Goal: Task Accomplishment & Management: Use online tool/utility

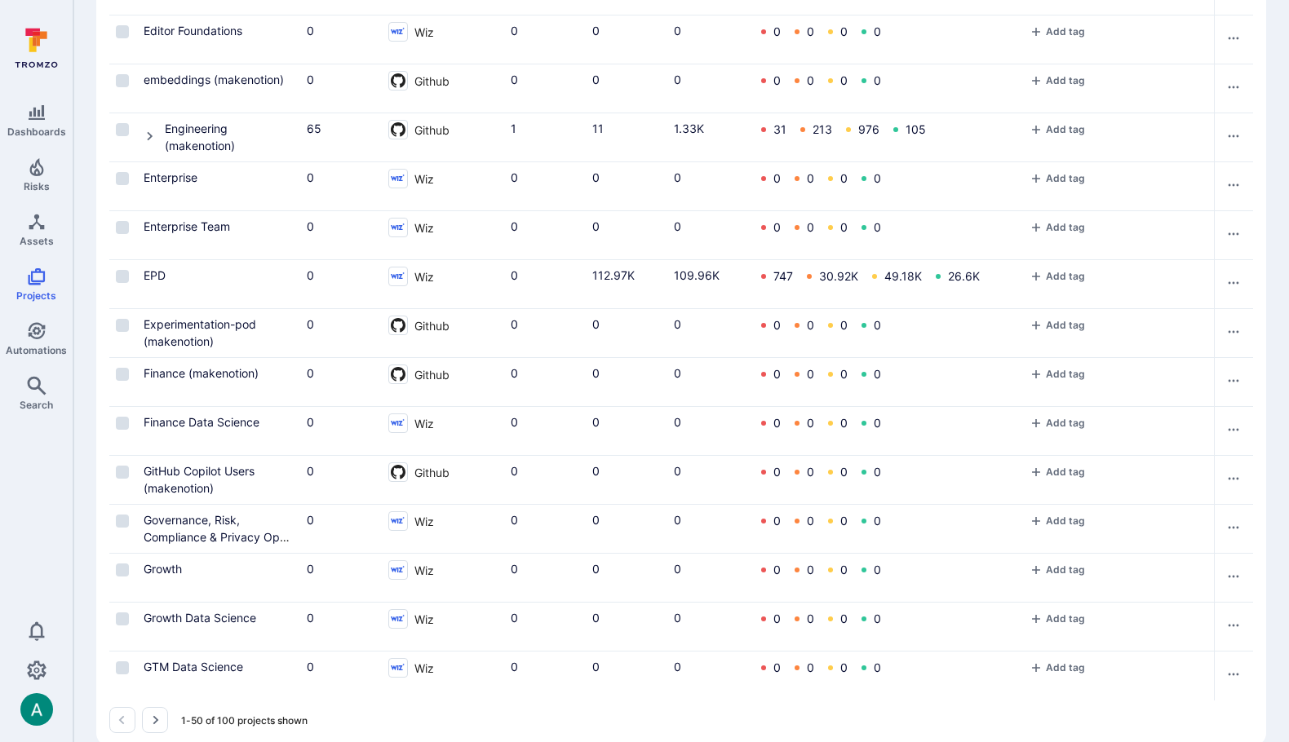
scroll to position [1938, 0]
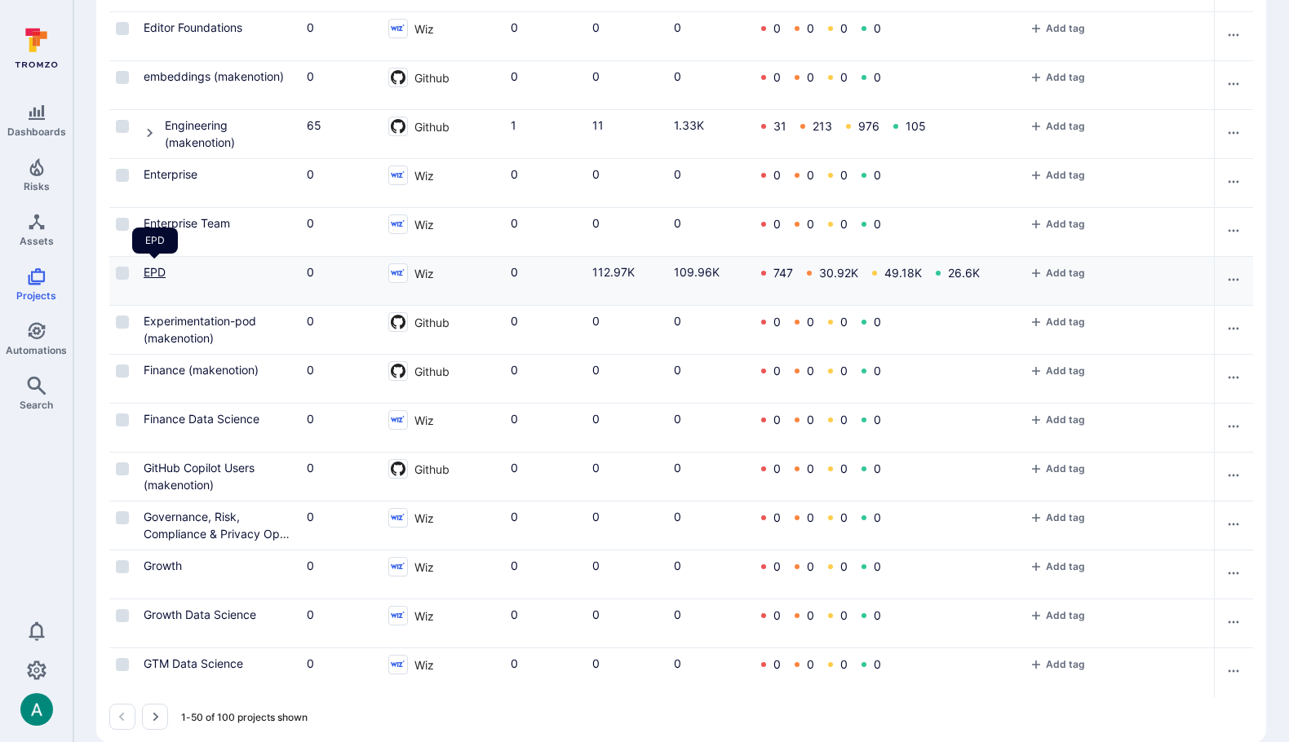
click at [155, 272] on link "EPD" at bounding box center [155, 272] width 22 height 14
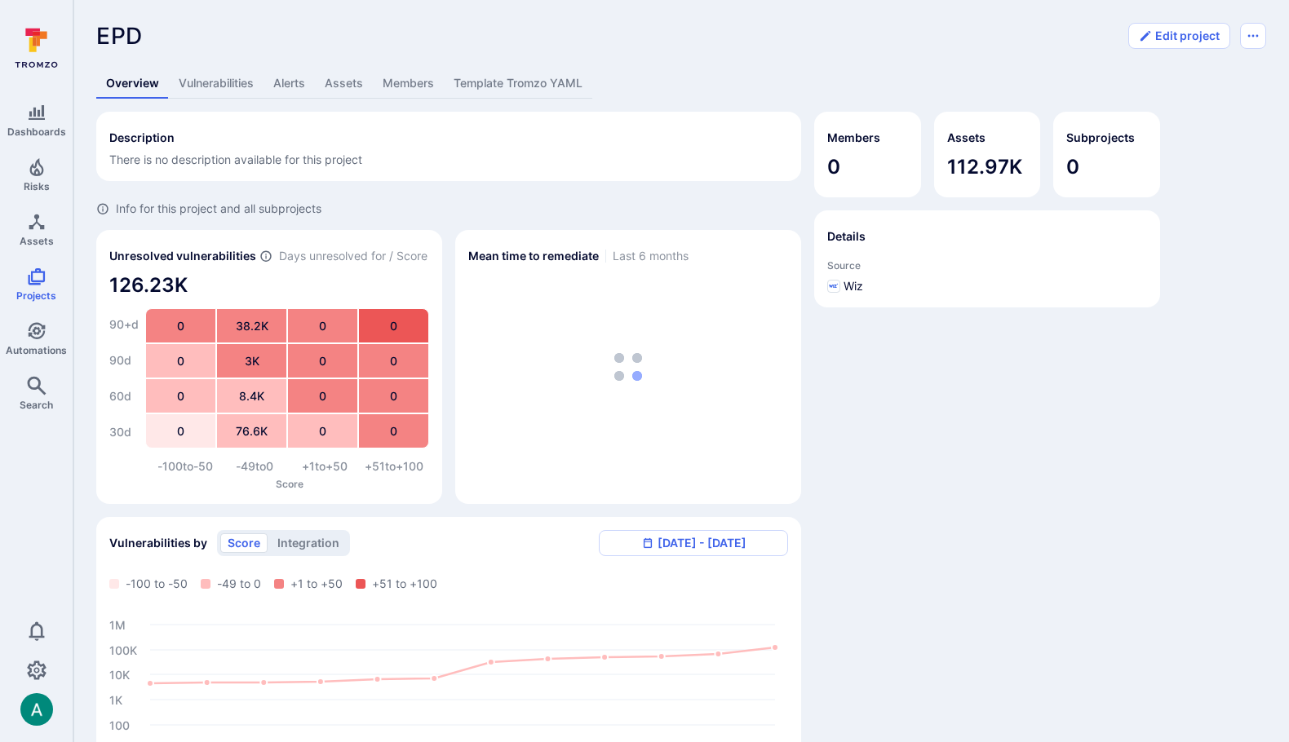
click at [219, 91] on link "Vulnerabilities" at bounding box center [216, 84] width 95 height 30
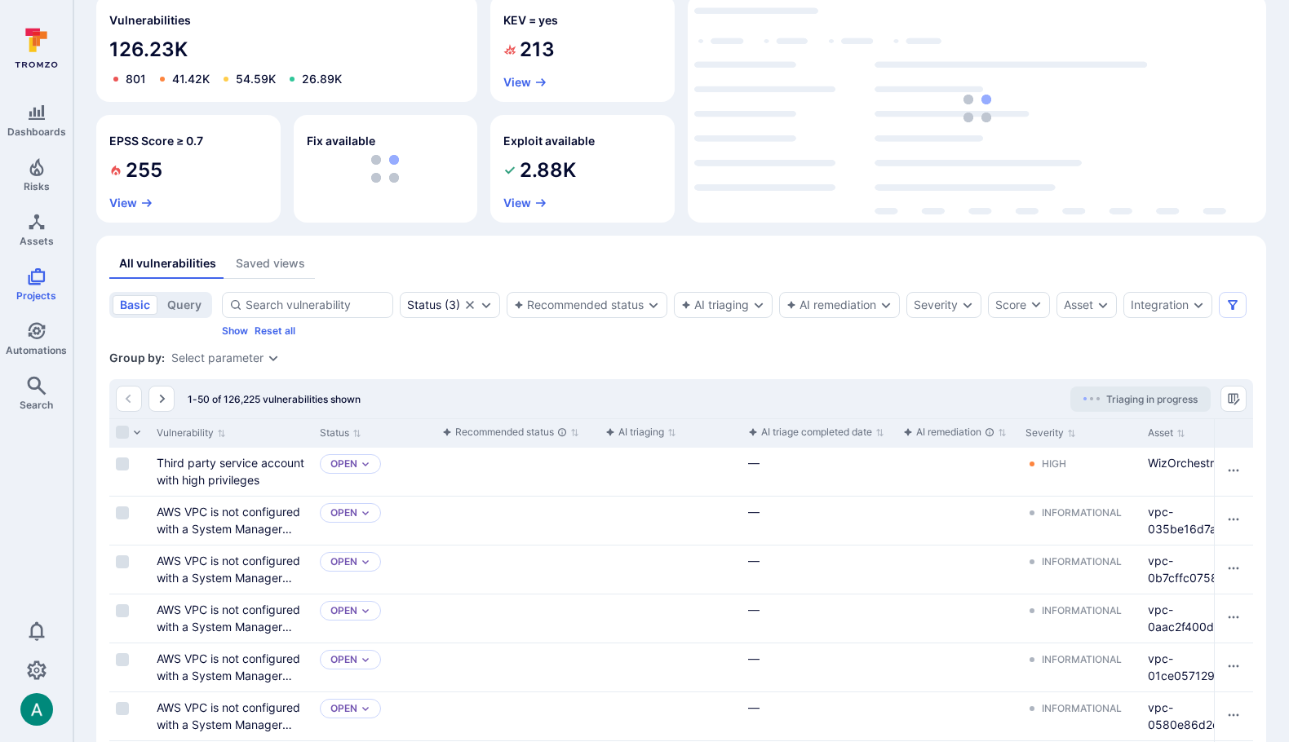
scroll to position [157, 0]
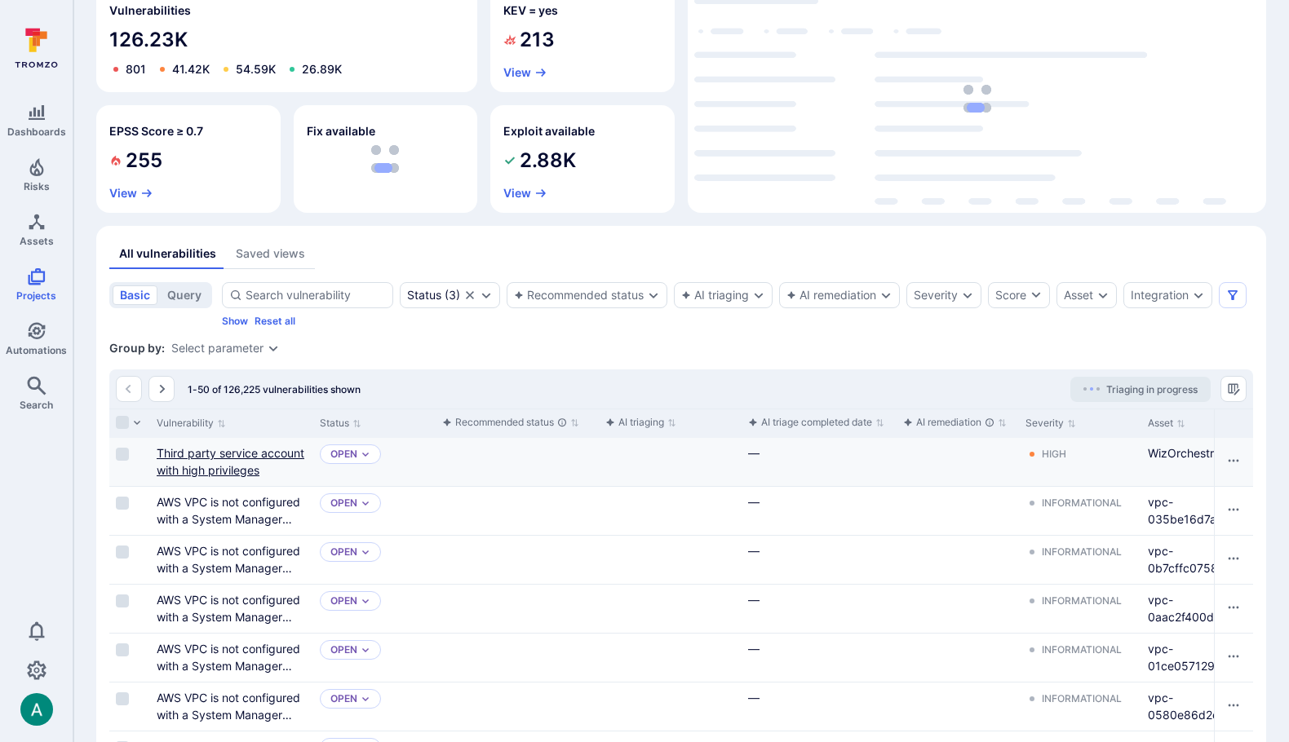
click at [246, 448] on link "Third party service account with high privileges" at bounding box center [231, 461] width 148 height 31
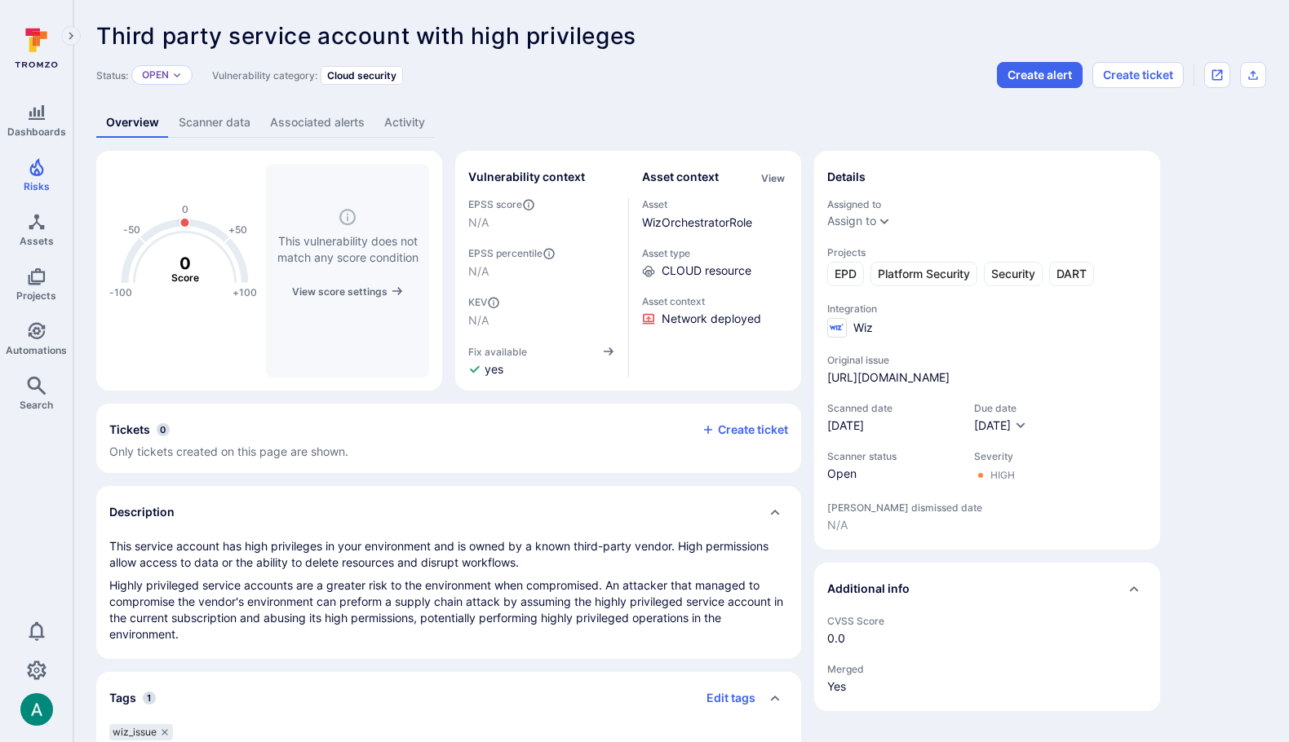
click at [228, 126] on link "Scanner data" at bounding box center [214, 123] width 91 height 30
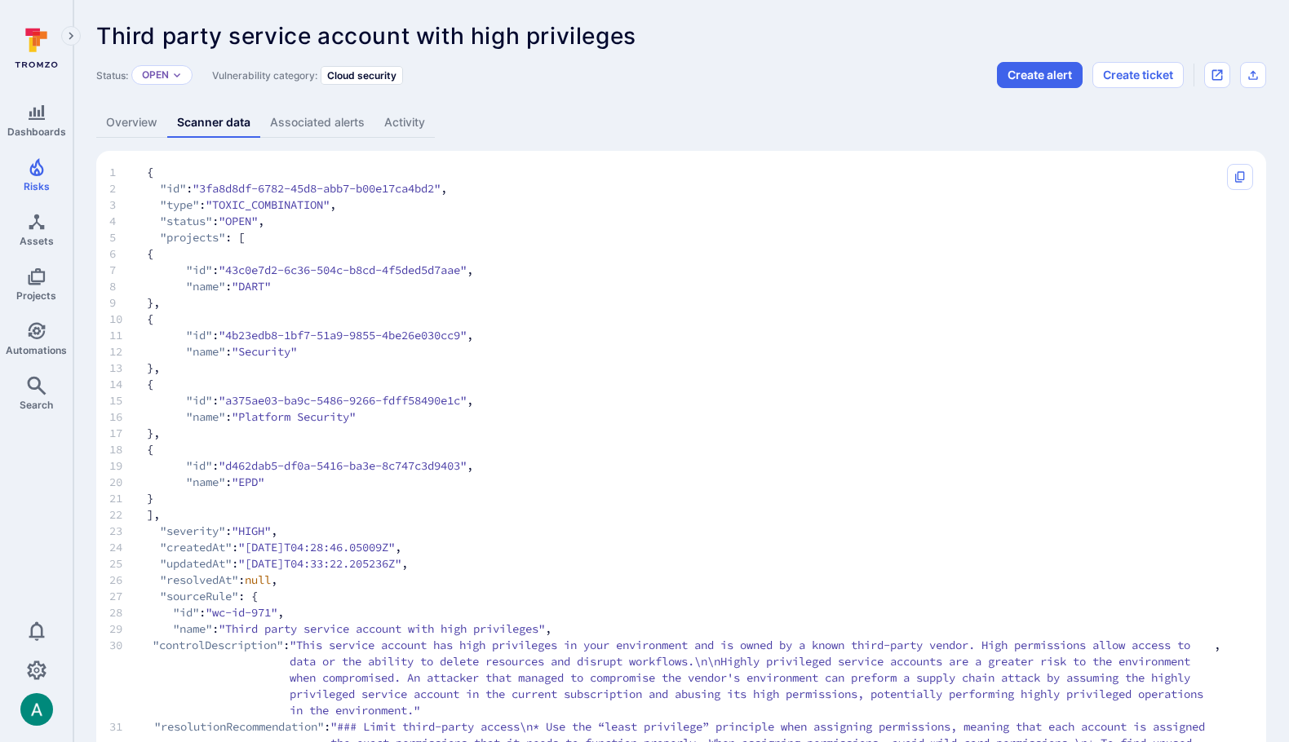
click at [129, 128] on link "Overview" at bounding box center [131, 123] width 71 height 30
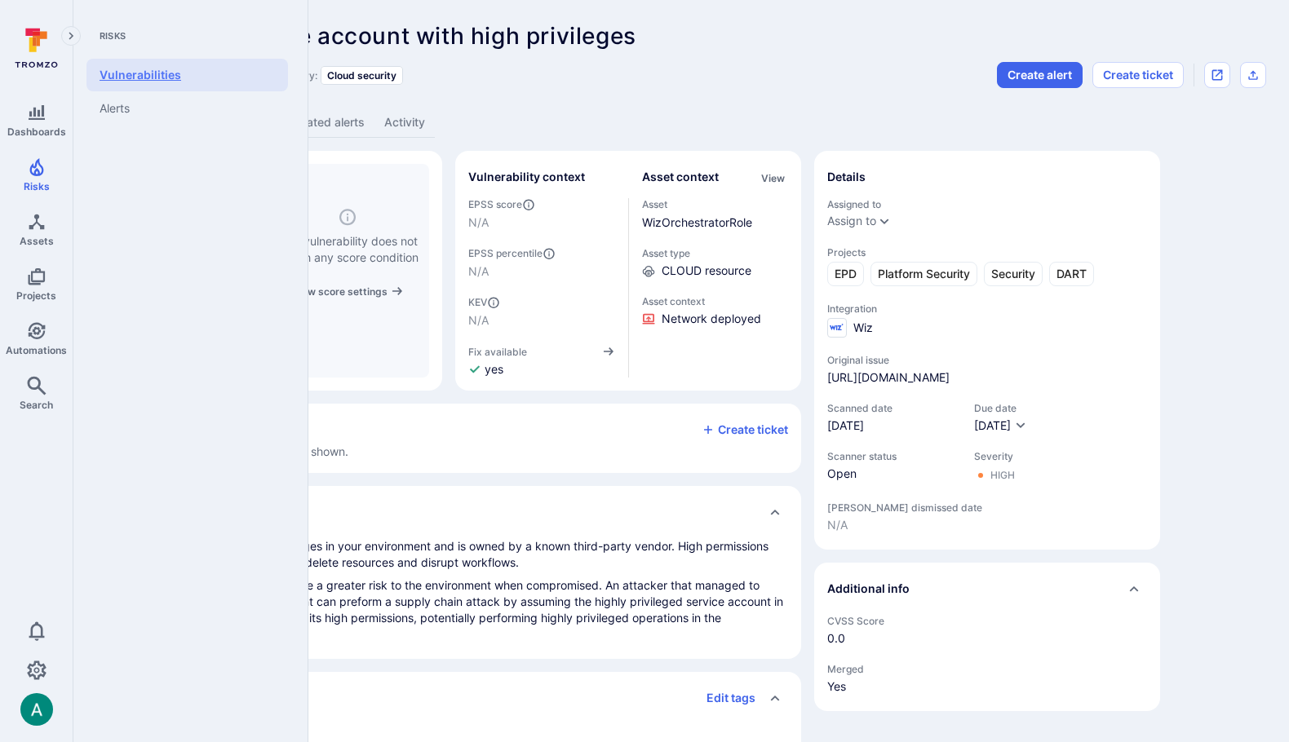
click at [134, 77] on link "Vulnerabilities" at bounding box center [186, 75] width 201 height 33
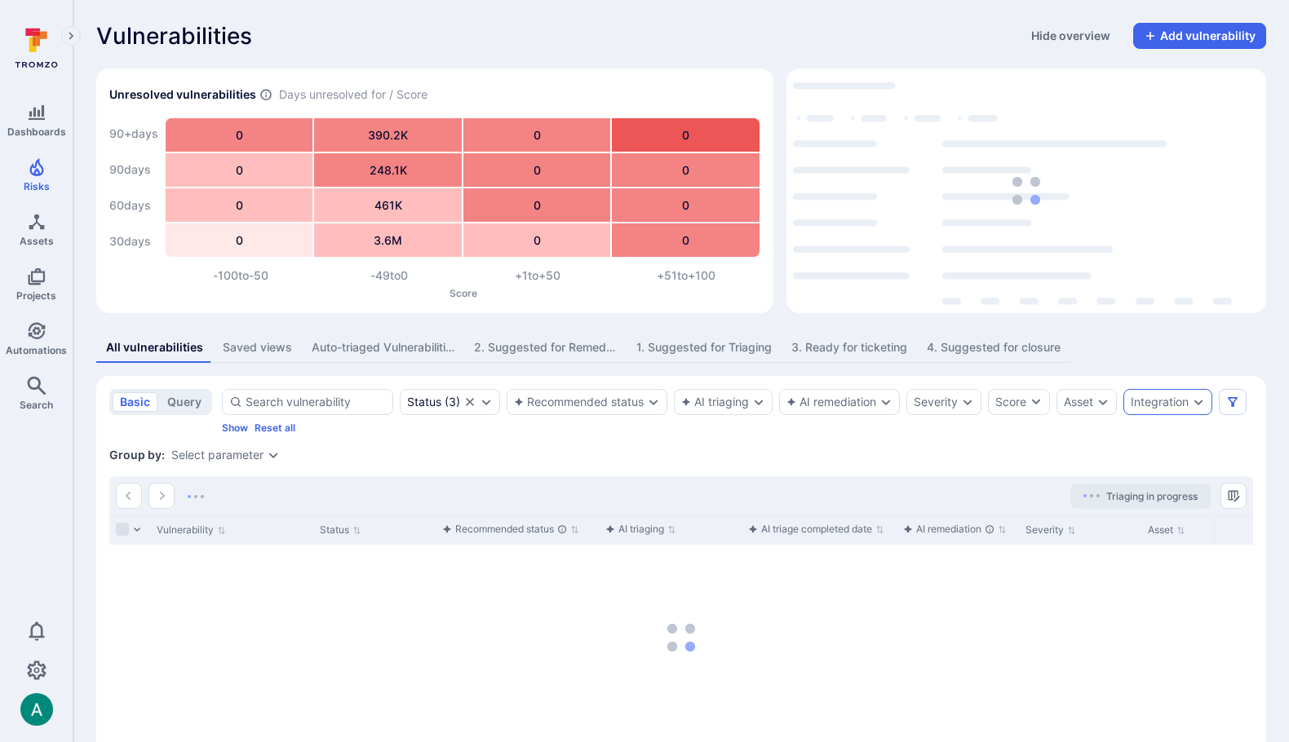
click at [1180, 402] on div "Integration" at bounding box center [1159, 402] width 58 height 13
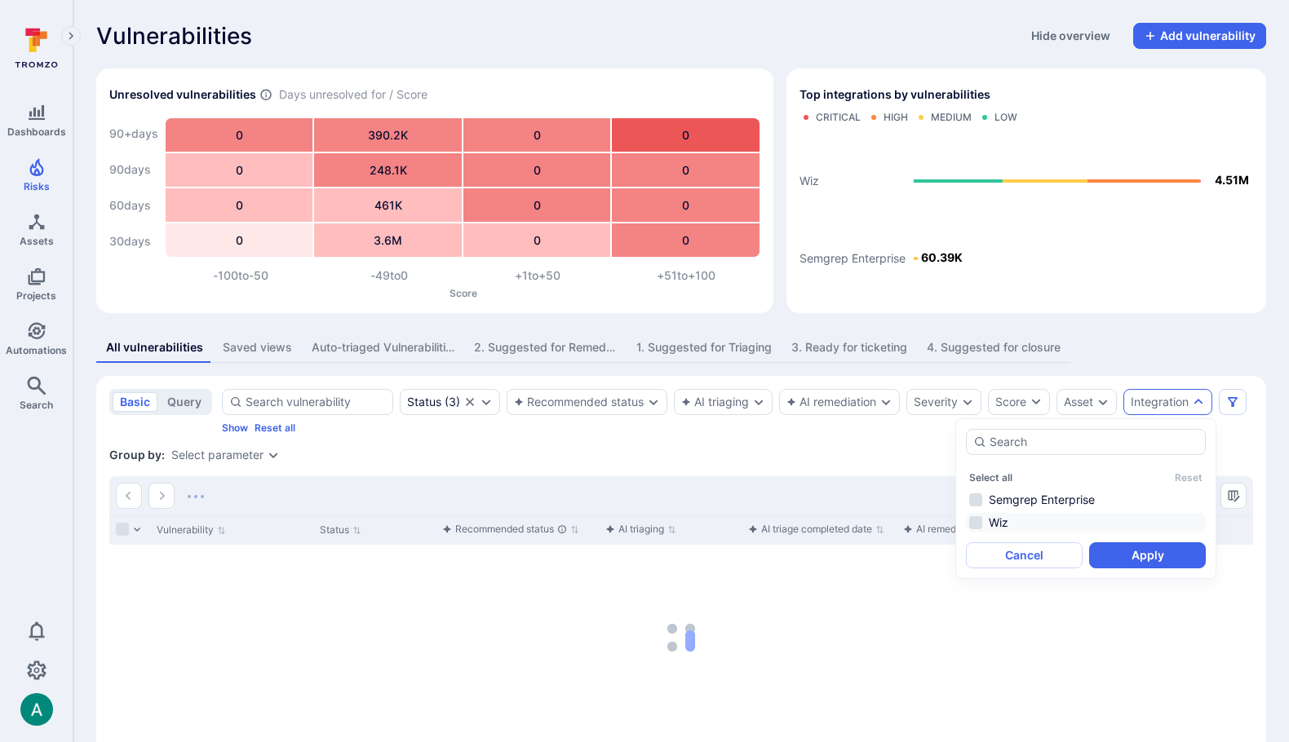
click at [1000, 523] on li "Wiz" at bounding box center [1086, 523] width 240 height 20
click at [1152, 564] on button "Apply" at bounding box center [1147, 555] width 117 height 26
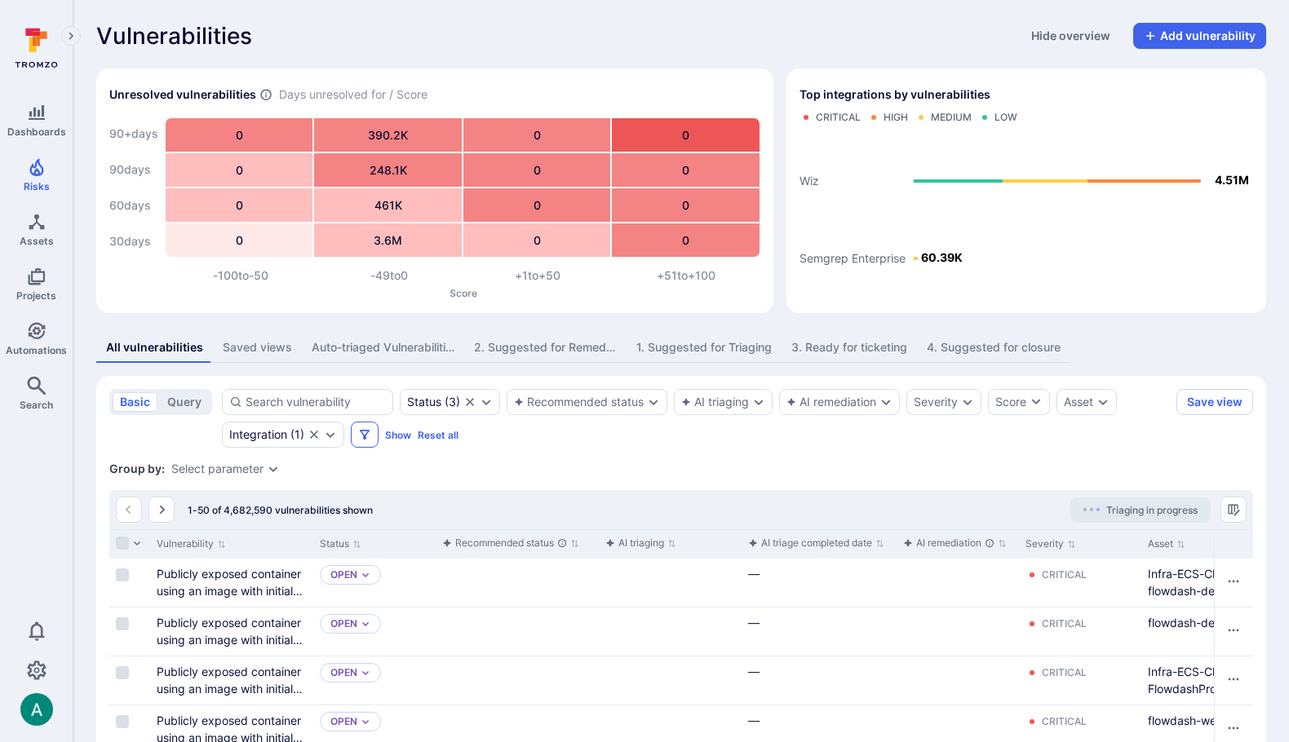
click at [369, 432] on icon "Filters" at bounding box center [364, 434] width 13 height 13
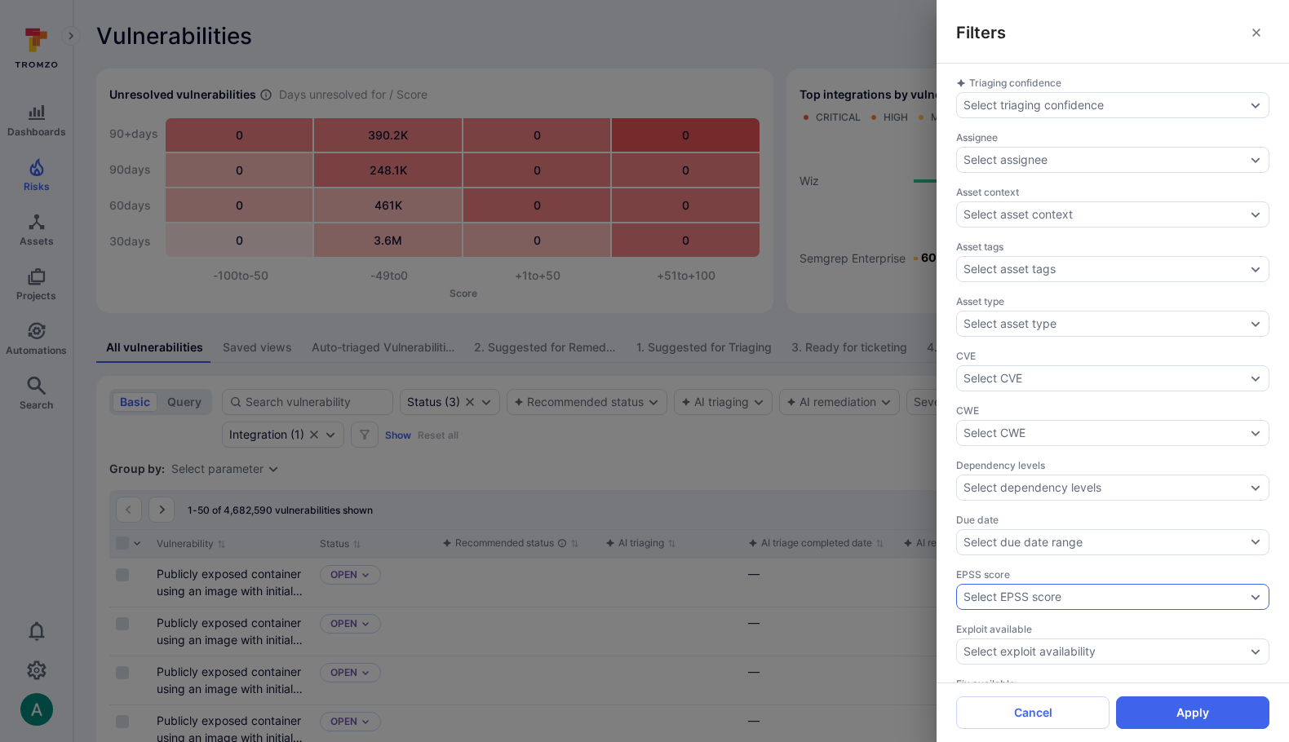
scroll to position [424, 0]
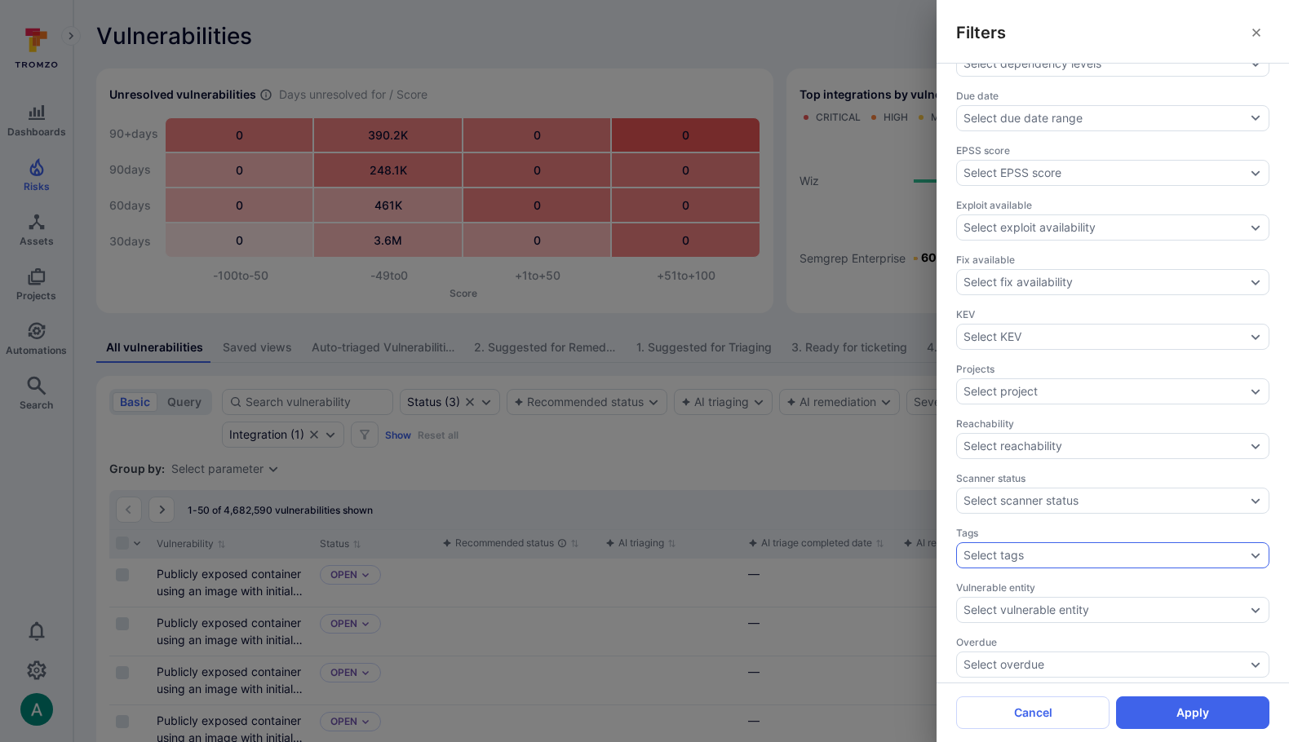
click at [994, 551] on div "Select tags" at bounding box center [993, 555] width 60 height 13
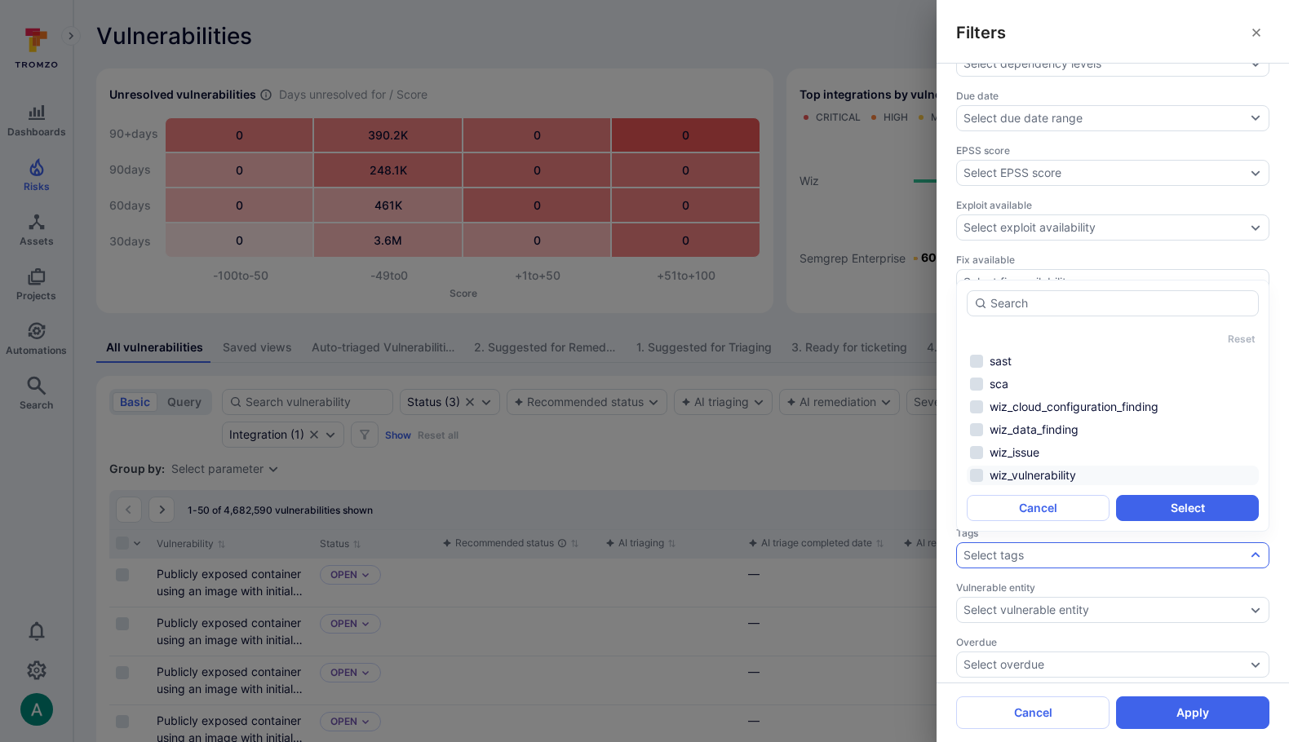
click at [1031, 476] on li "wiz_vulnerability" at bounding box center [1113, 476] width 292 height 20
click at [1179, 505] on button "Select" at bounding box center [1187, 508] width 143 height 26
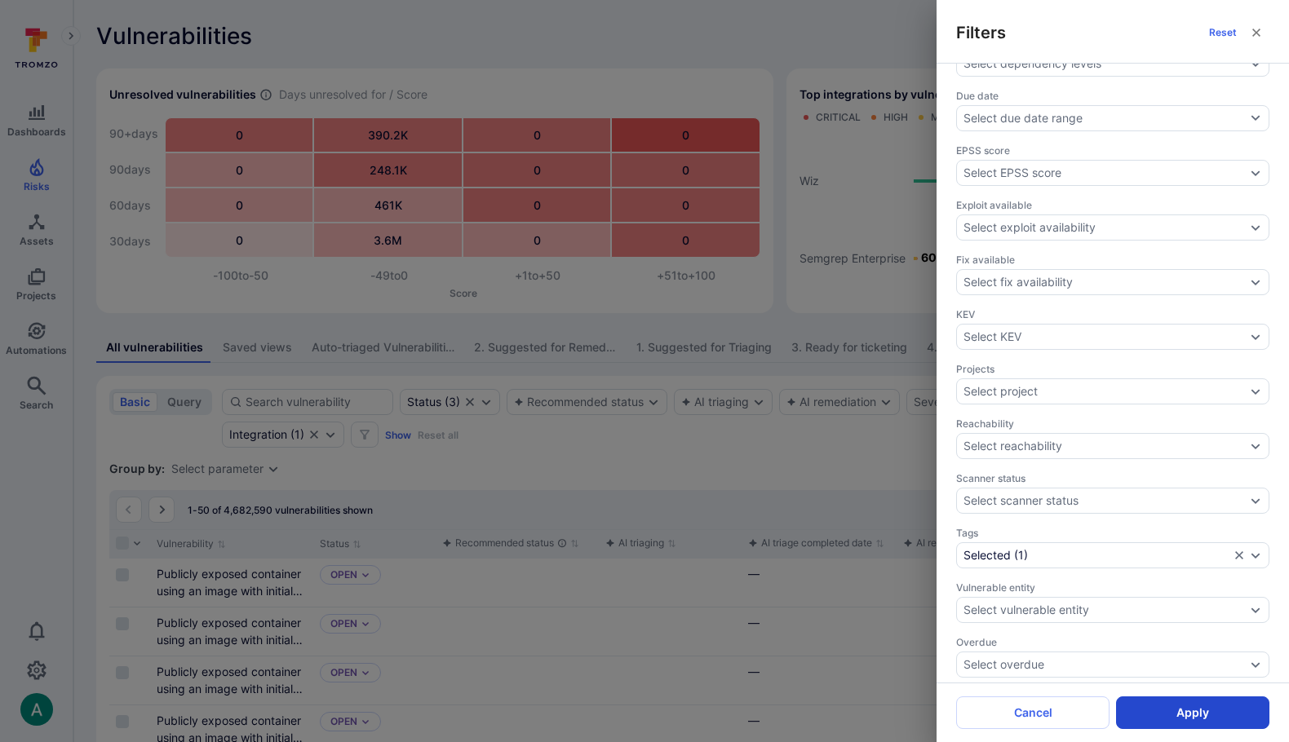
click at [1183, 711] on button "Apply" at bounding box center [1192, 713] width 153 height 33
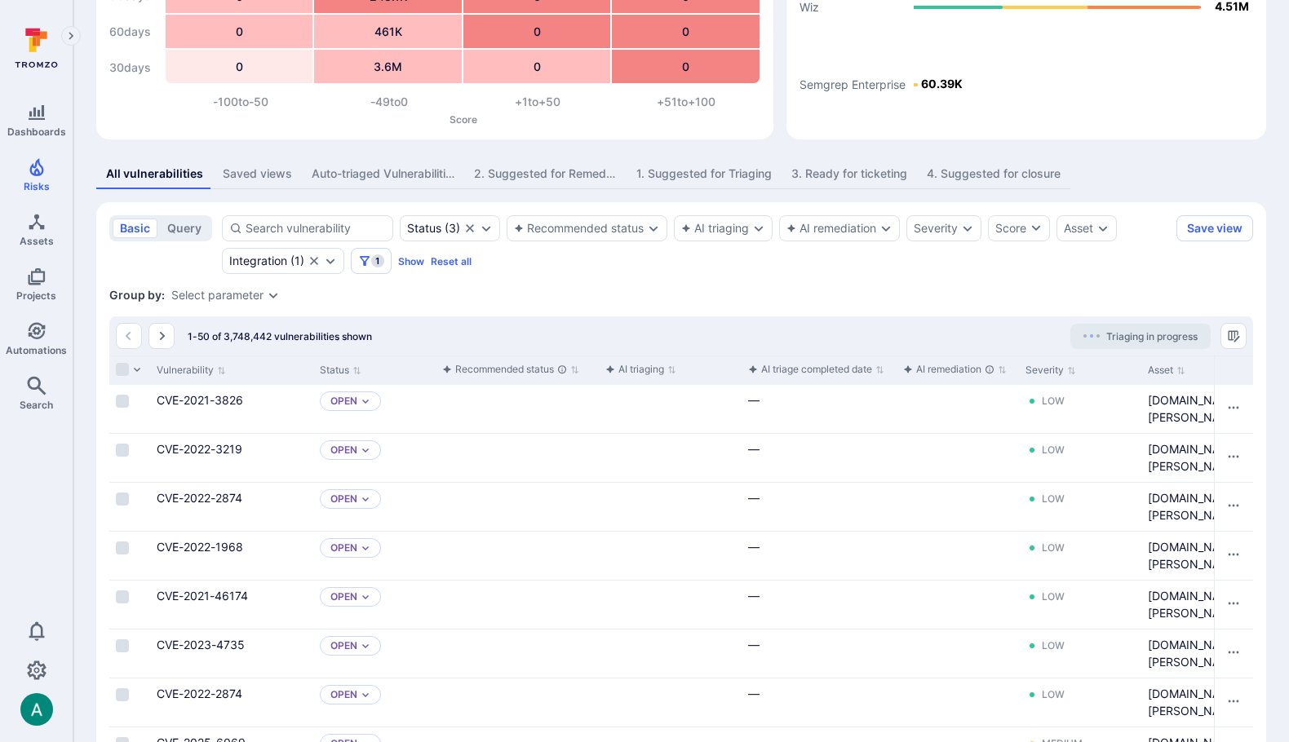
scroll to position [272, 0]
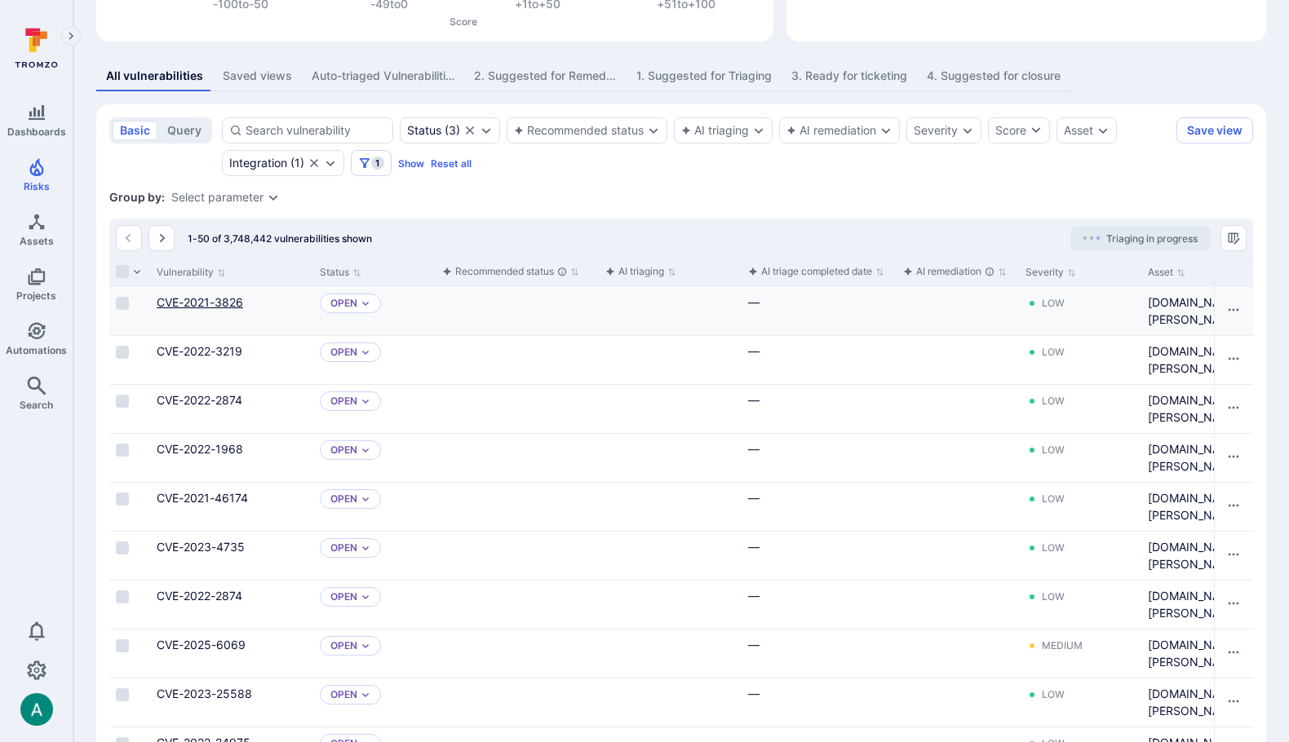
click at [191, 302] on link "CVE-2021-3826" at bounding box center [200, 302] width 86 height 14
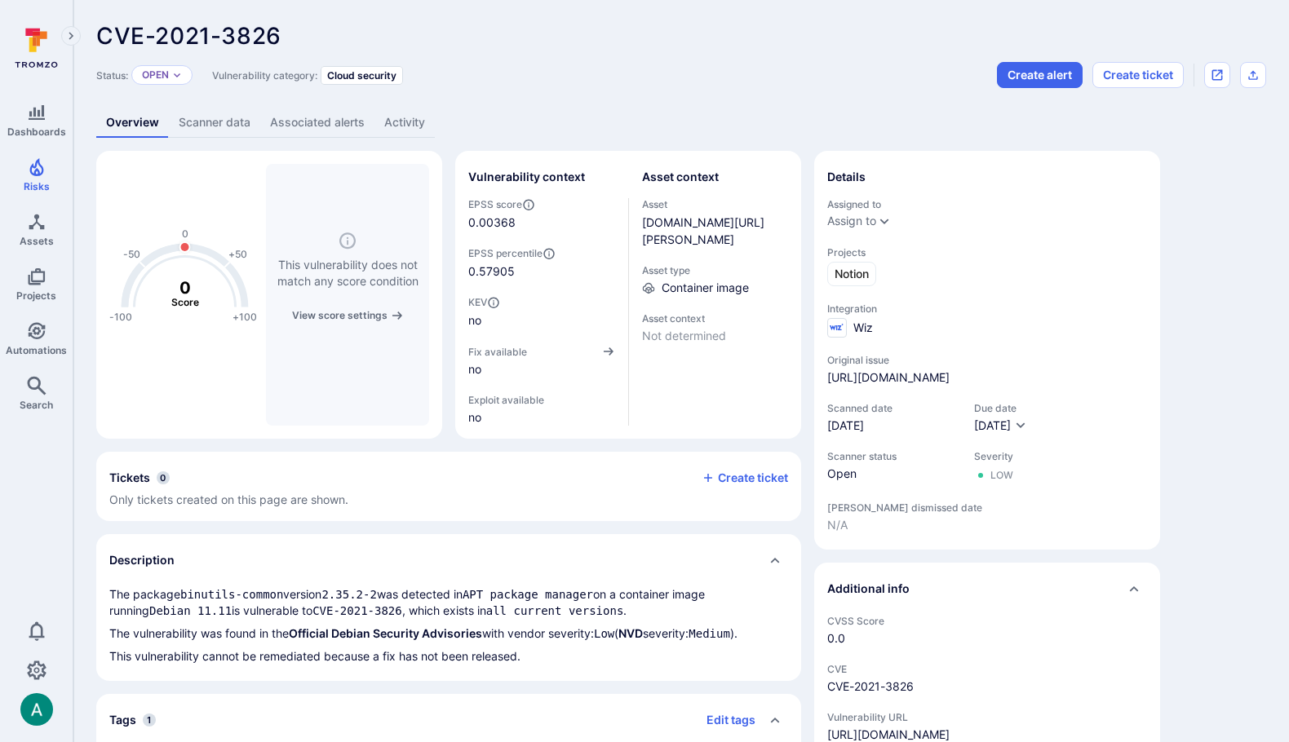
click at [229, 122] on link "Scanner data" at bounding box center [214, 123] width 91 height 30
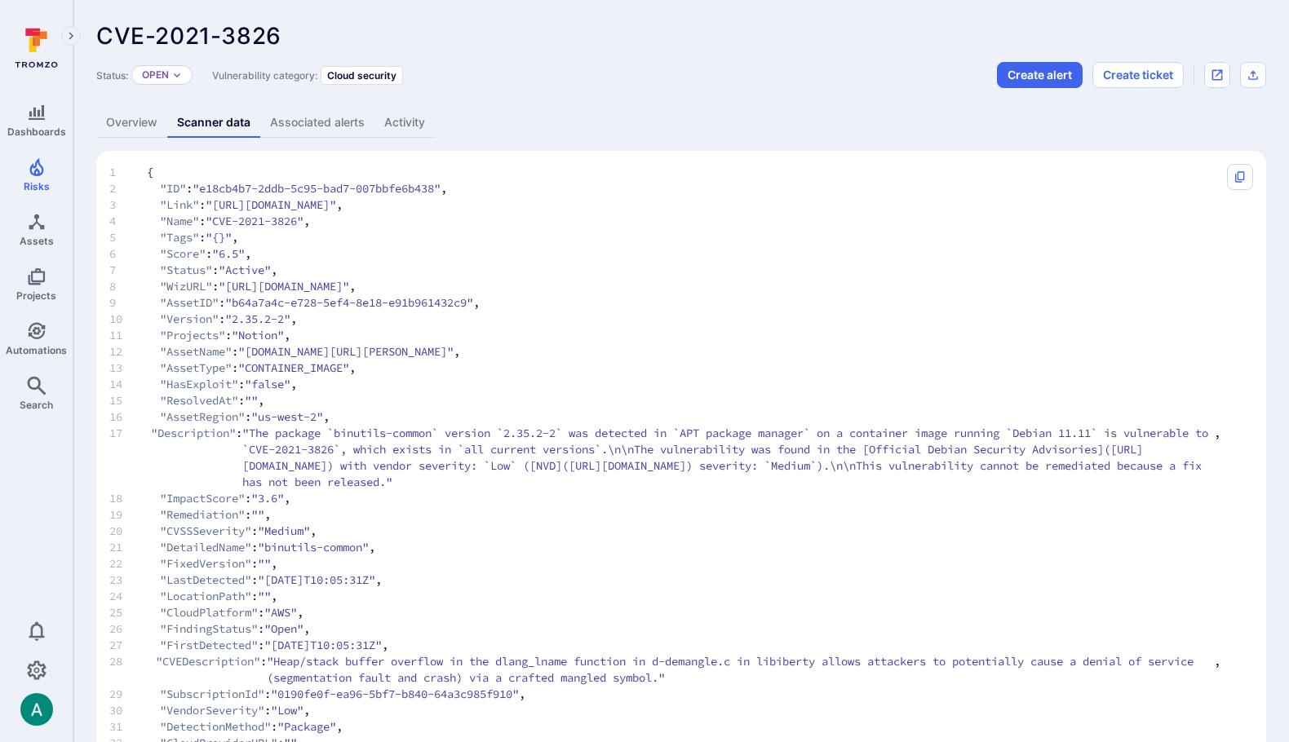
drag, startPoint x: 212, startPoint y: 197, endPoint x: 409, endPoint y: 507, distance: 367.5
click at [409, 507] on code "1 { 2 "ID" : "e18cb4b7-2ddb-5c95-bad7-007bbfe6b438" , 3 "Link" : "https://secur…" at bounding box center [664, 547] width 1111 height 767
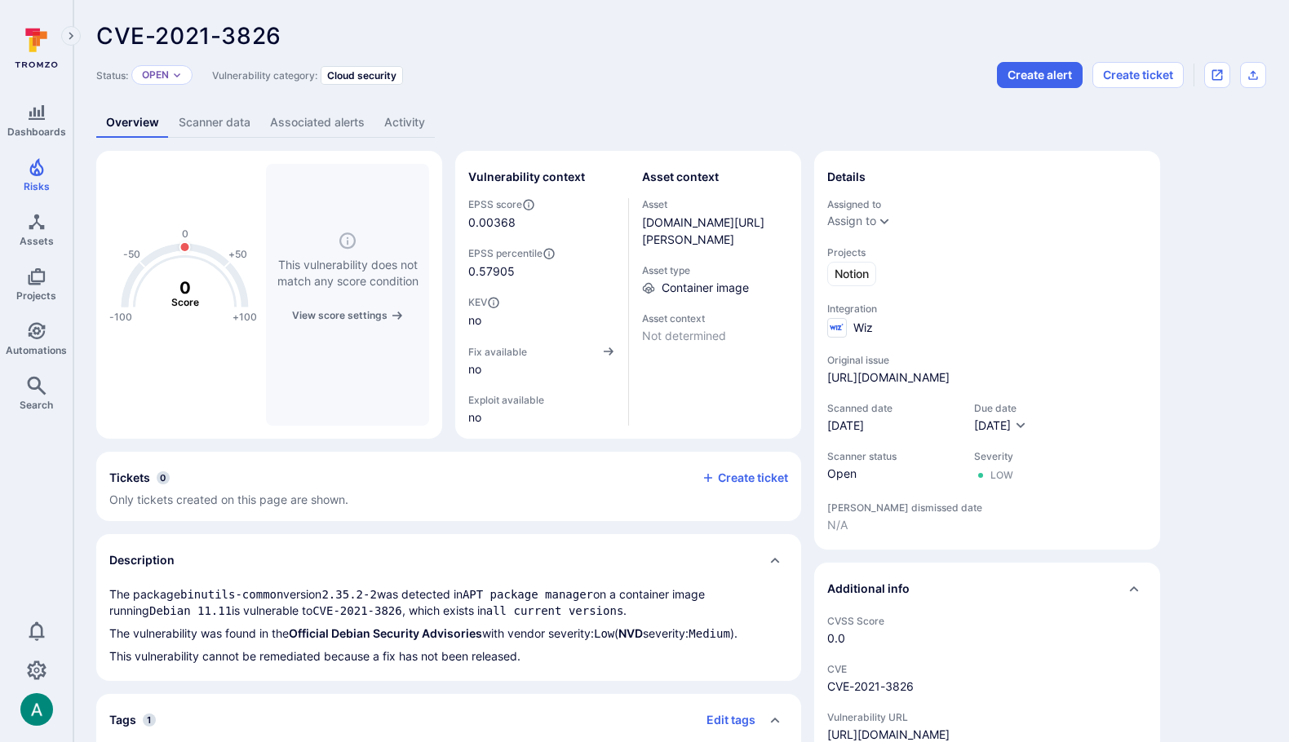
click at [214, 129] on link "Scanner data" at bounding box center [214, 123] width 91 height 30
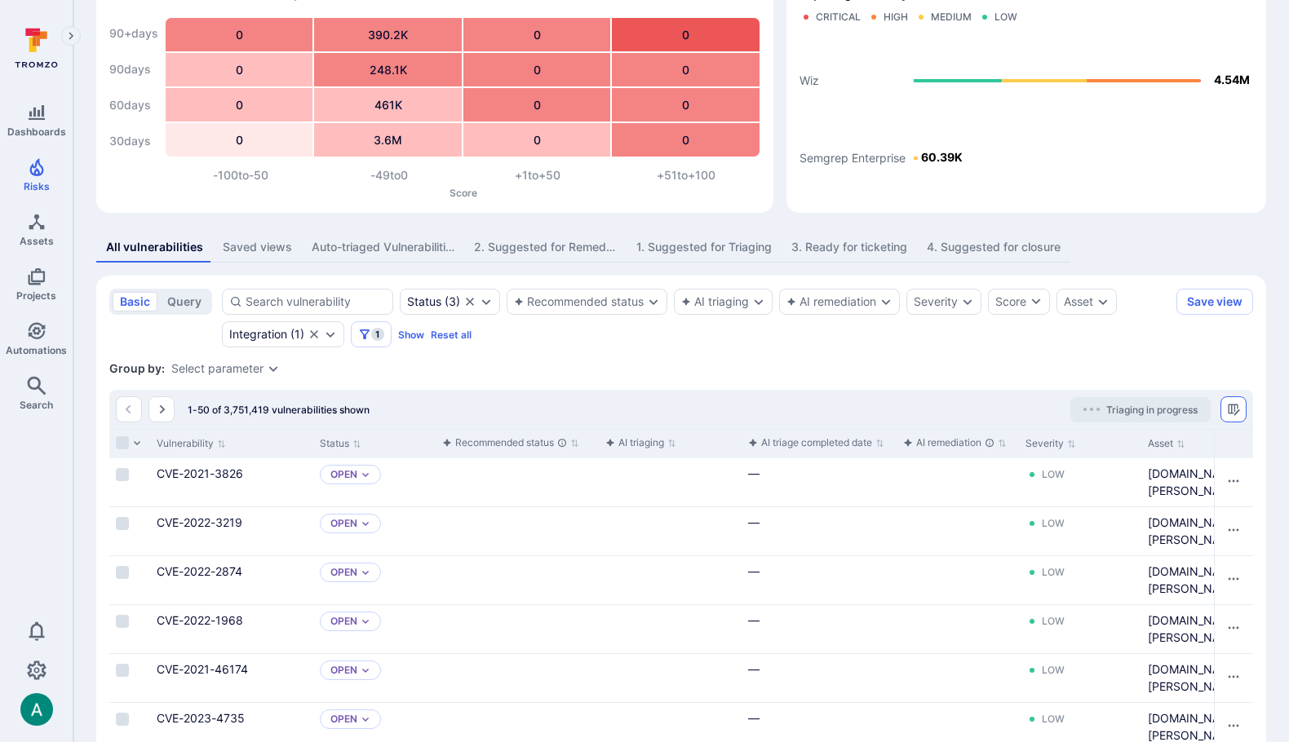
click at [1234, 409] on icon "Manage columns" at bounding box center [1233, 409] width 11 height 11
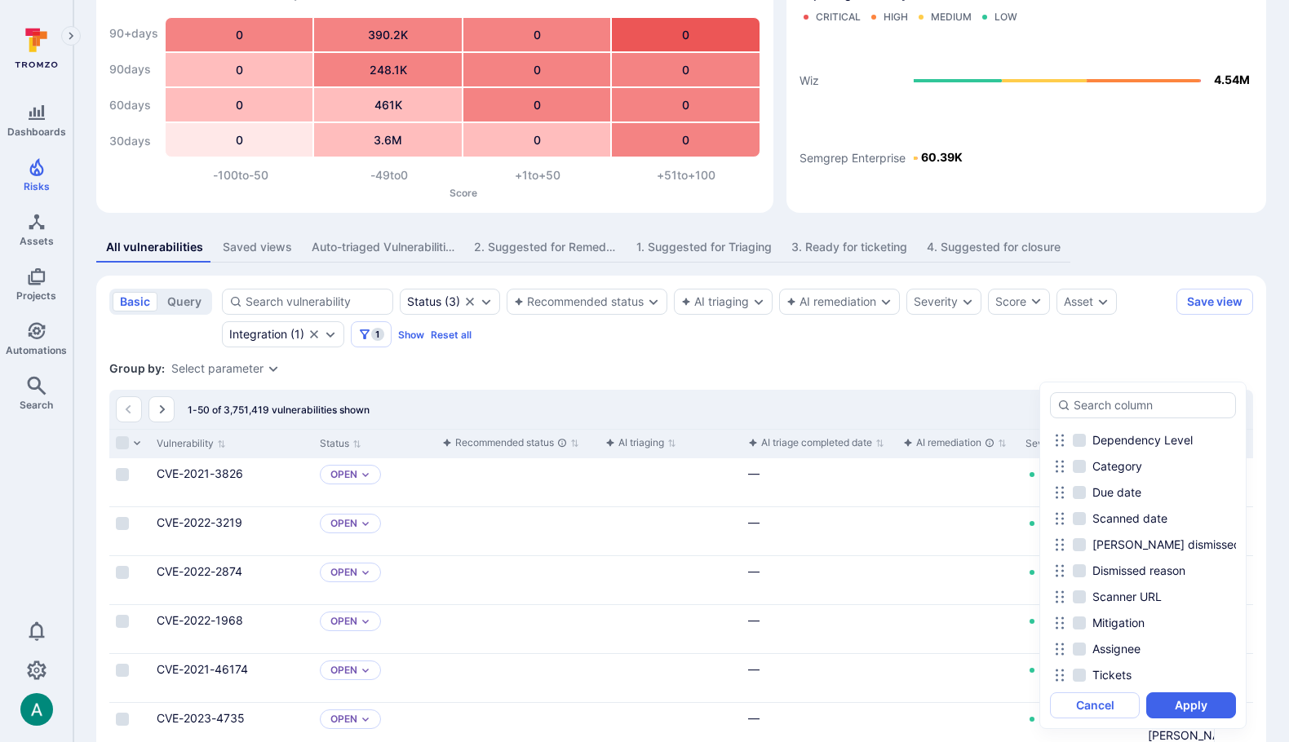
scroll to position [513, 0]
click at [1139, 518] on span "Scanned date" at bounding box center [1129, 519] width 75 height 16
click at [1086, 518] on input "Scanned date" at bounding box center [1079, 519] width 13 height 13
checkbox input "true"
click at [1205, 706] on button "Apply" at bounding box center [1191, 705] width 90 height 26
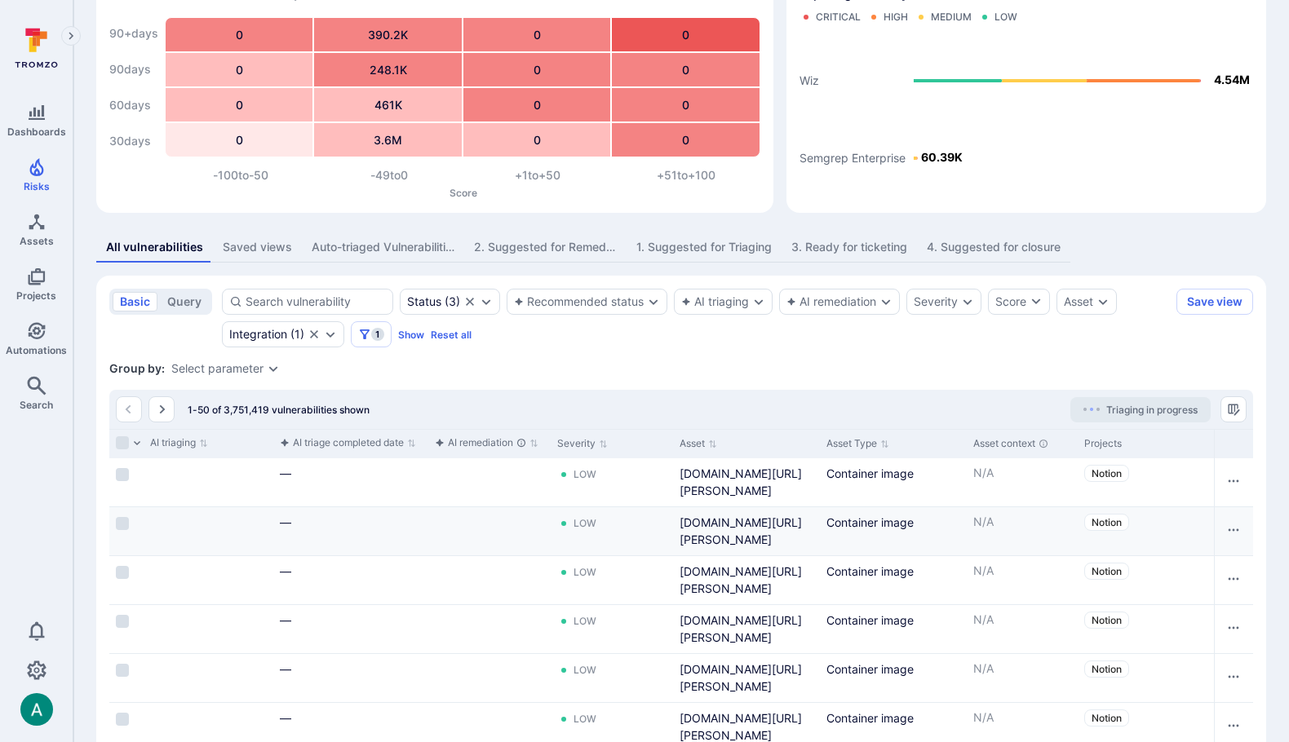
scroll to position [0, 0]
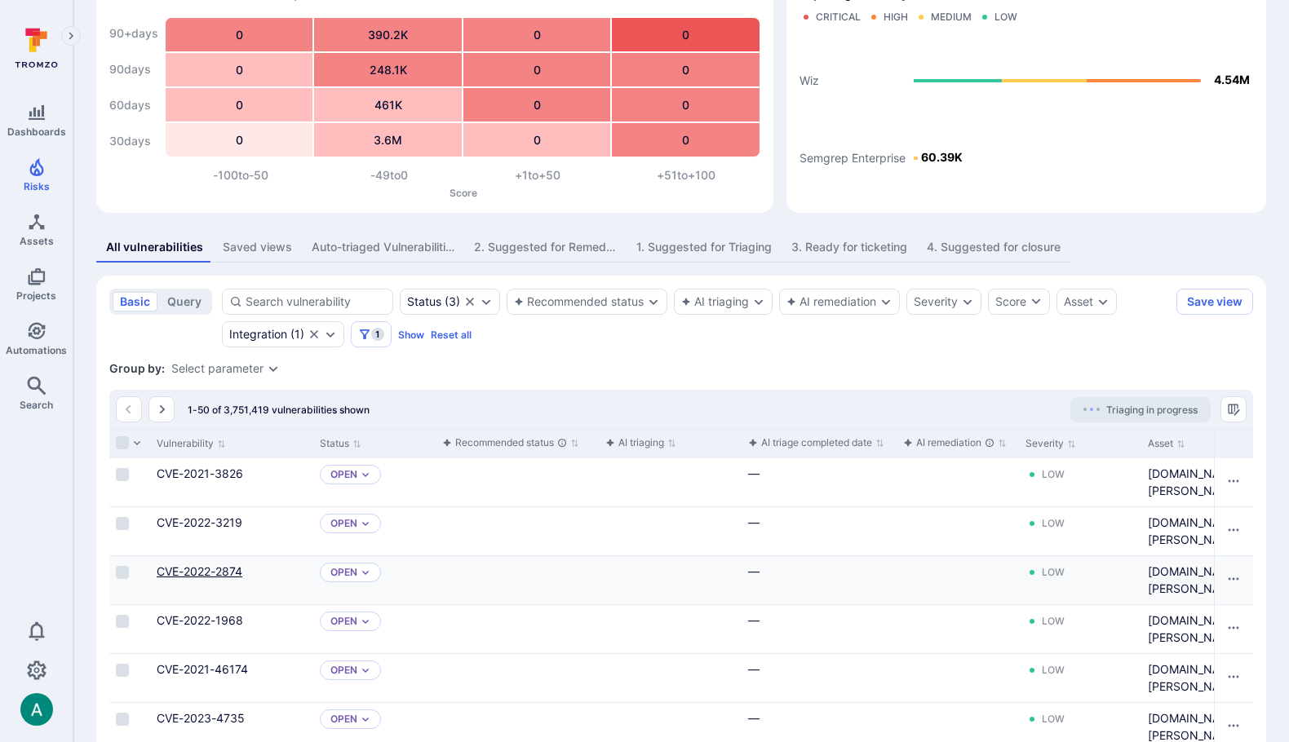
click at [193, 575] on link "CVE-2022-2874" at bounding box center [200, 571] width 86 height 14
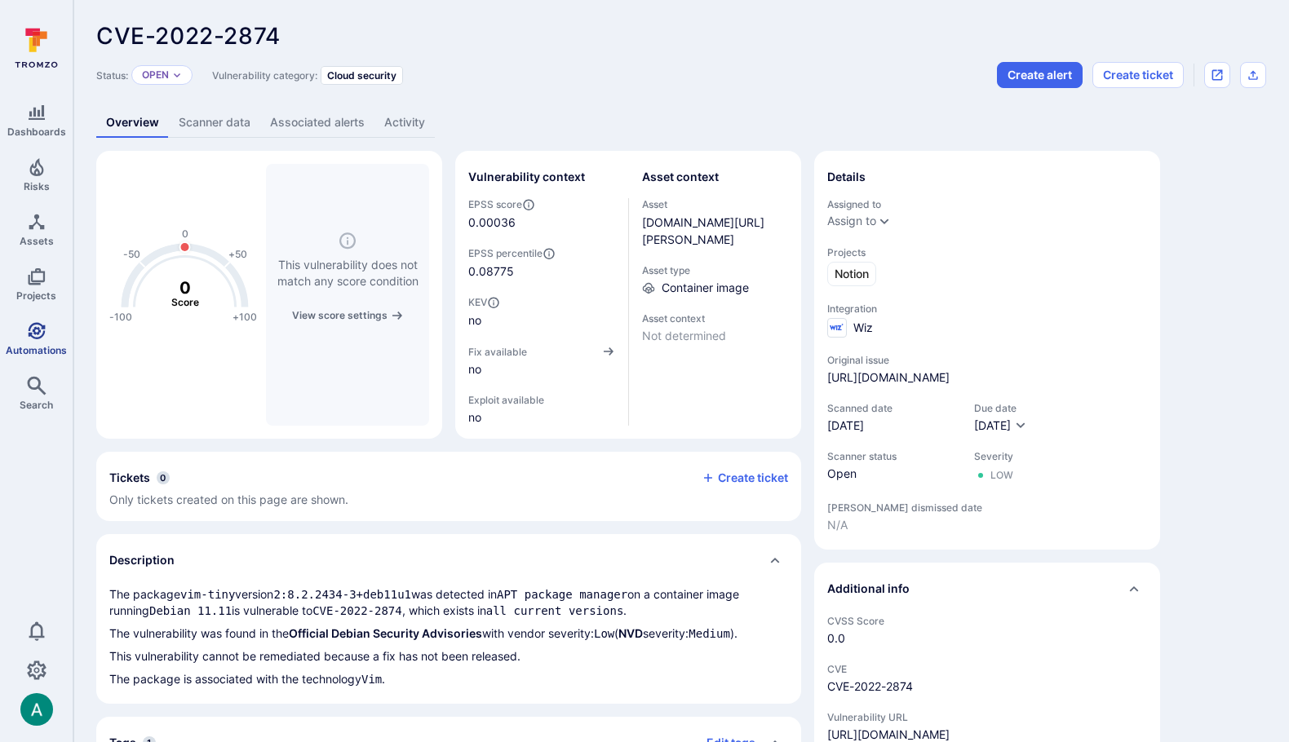
click at [35, 338] on icon "Automations" at bounding box center [37, 331] width 20 height 20
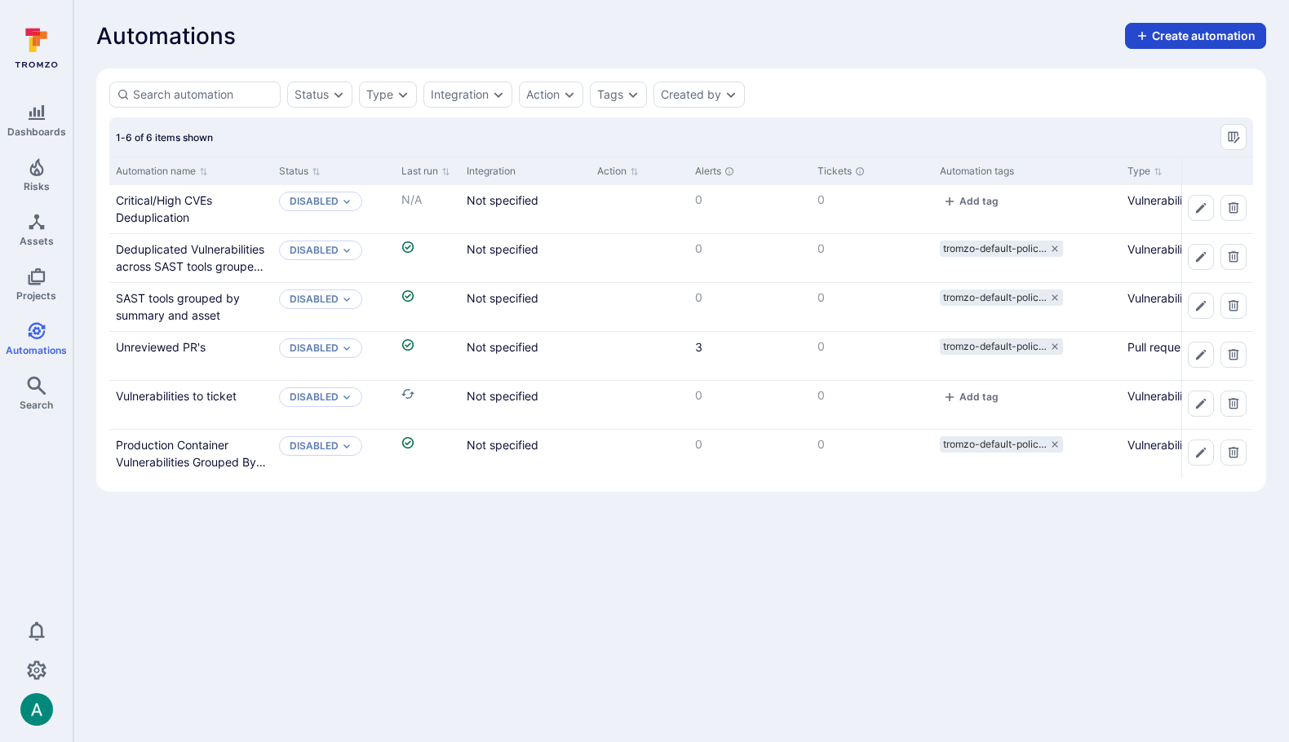
click at [1188, 37] on button "Create automation" at bounding box center [1195, 36] width 141 height 26
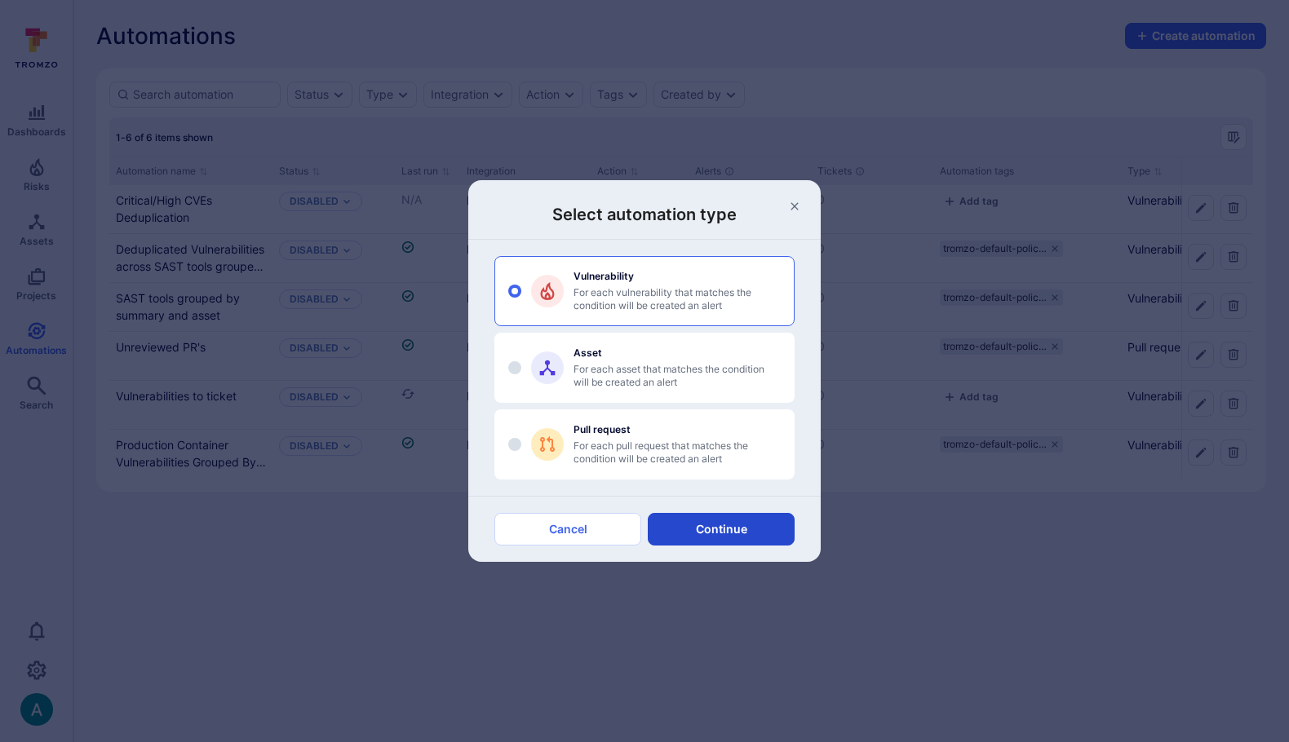
click at [714, 526] on button "Continue" at bounding box center [721, 529] width 147 height 33
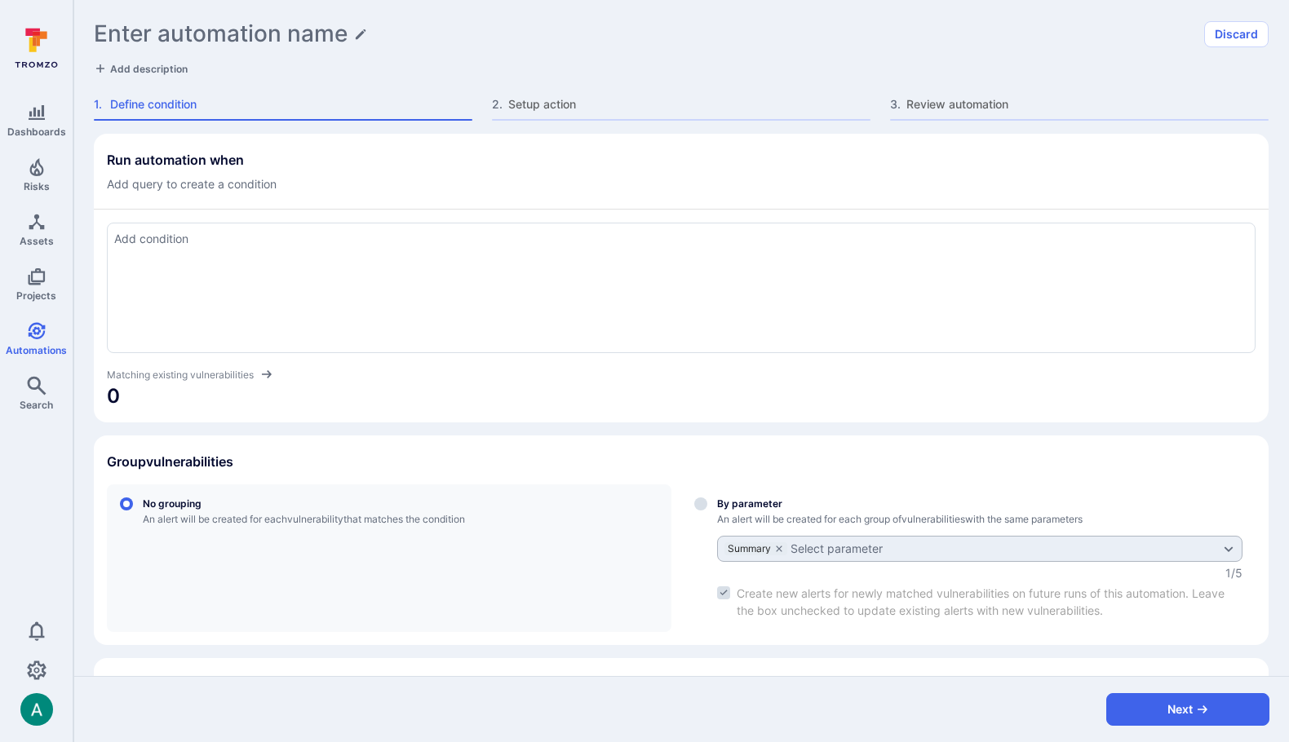
click at [425, 263] on div at bounding box center [681, 288] width 1148 height 131
click at [286, 278] on li "N one" at bounding box center [228, 270] width 207 height 23
type textarea "linked_code_repository != None"
click at [707, 506] on label "By parameter An alert will be created for each group of vulnerabilities with th…" at bounding box center [968, 558] width 574 height 148
click at [707, 506] on input "By parameter An alert will be created for each group of vulnerabilities with th…" at bounding box center [700, 504] width 13 height 13
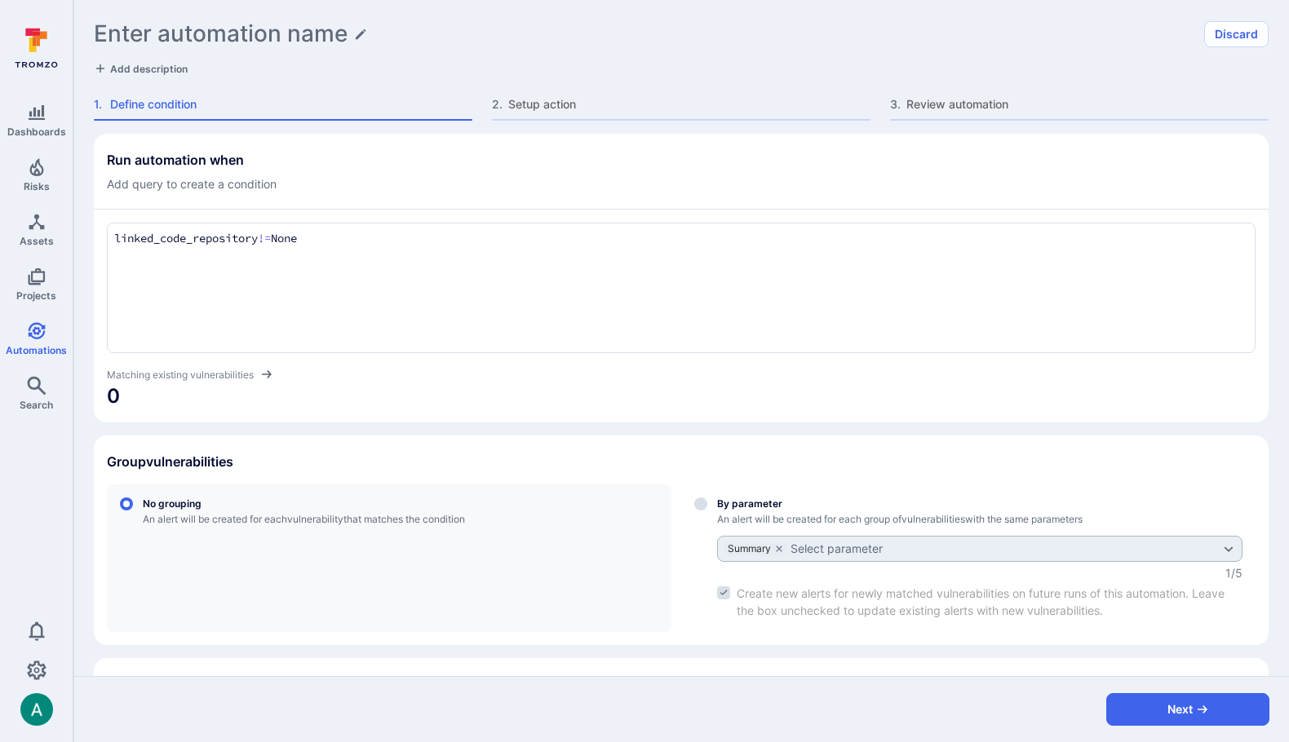
radio input "true"
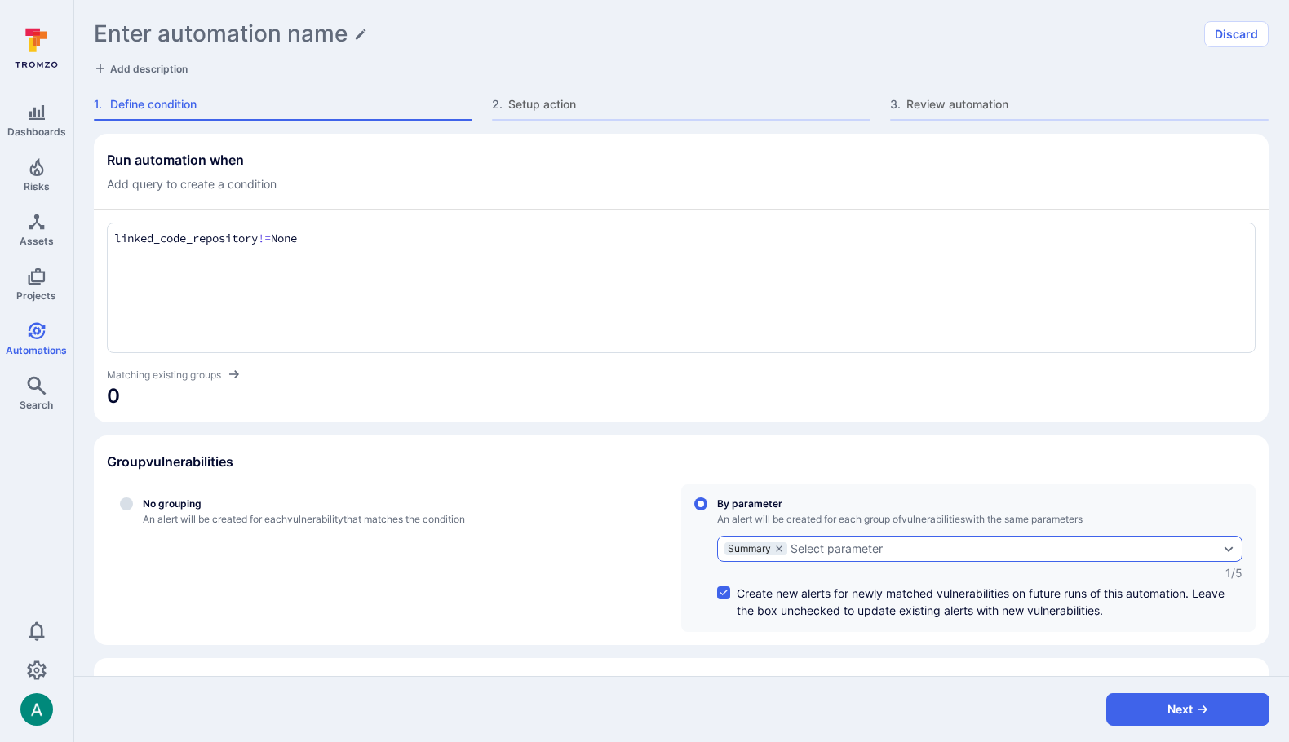
click at [785, 550] on div "Summary" at bounding box center [755, 548] width 63 height 13
click at [707, 511] on input "By parameter An alert will be created for each group of vulnerabilities with th…" at bounding box center [700, 504] width 13 height 13
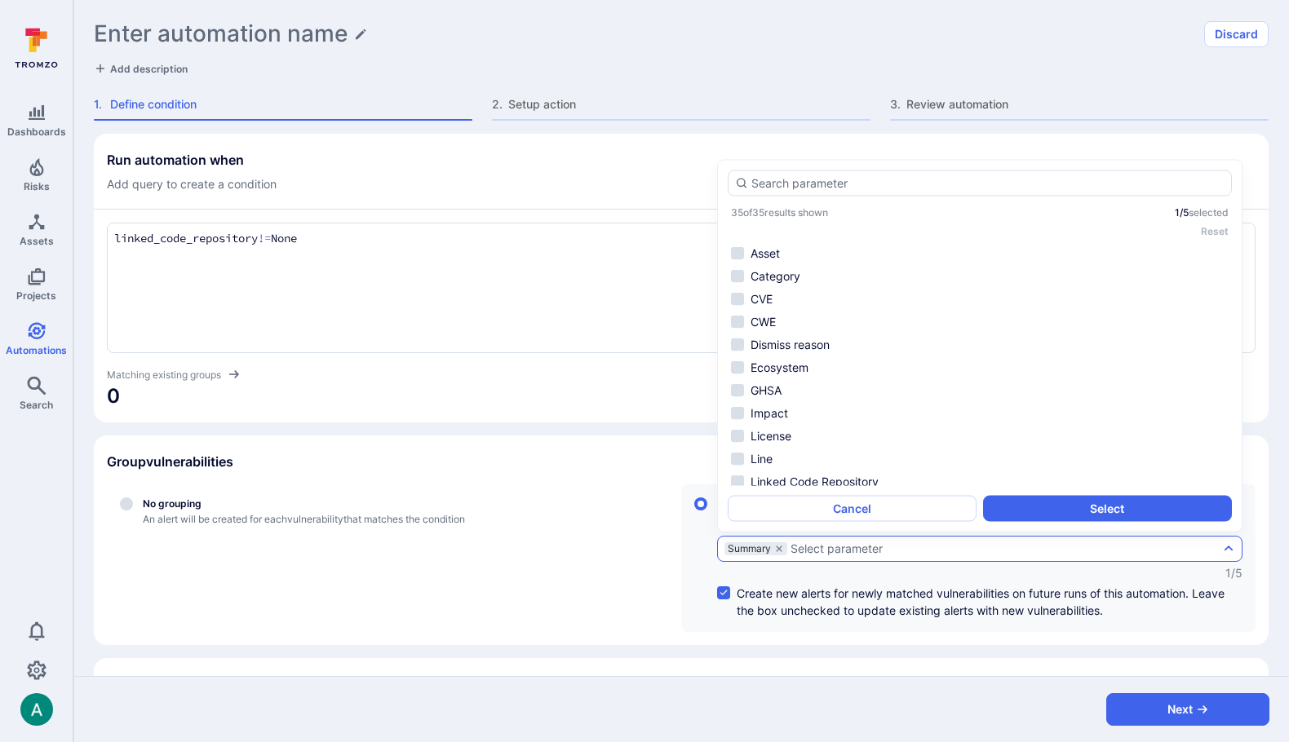
scroll to position [370, 0]
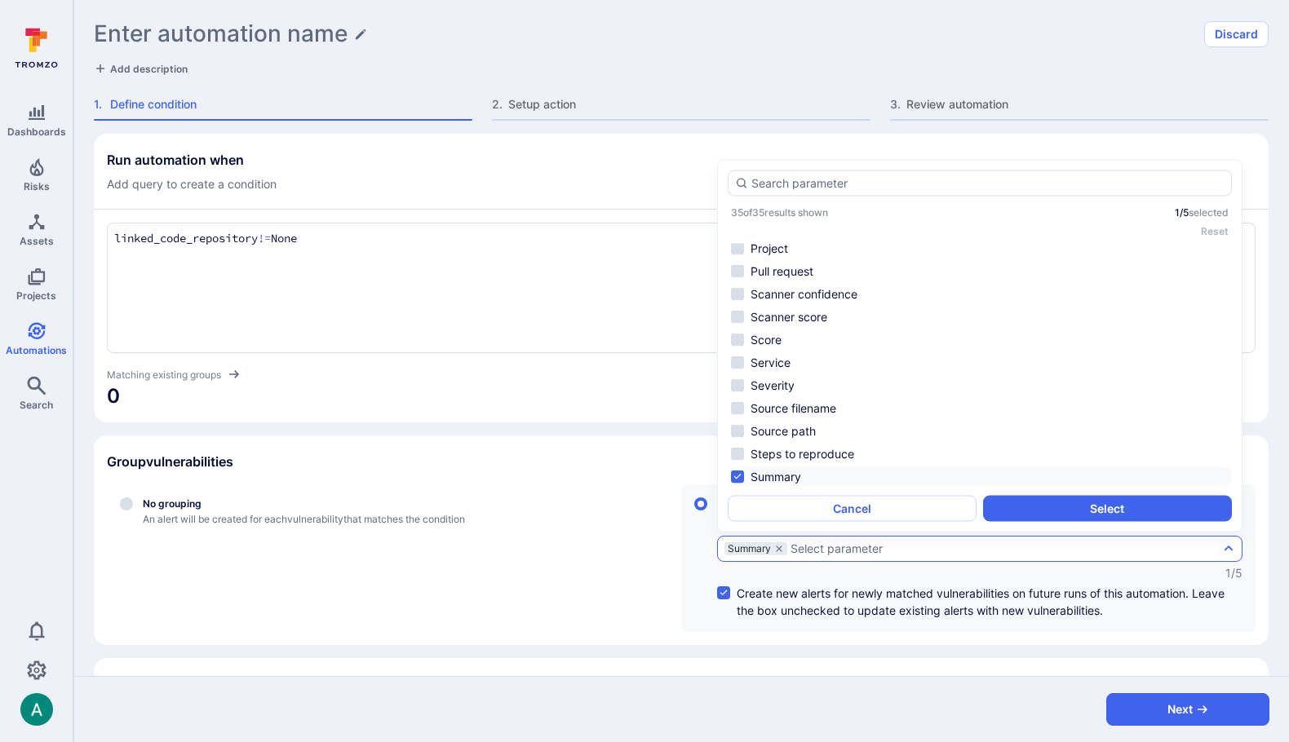
click at [772, 546] on div "Summary" at bounding box center [755, 548] width 63 height 13
click at [707, 511] on input "By parameter An alert will be created for each group of vulnerabilities with th…" at bounding box center [700, 504] width 13 height 13
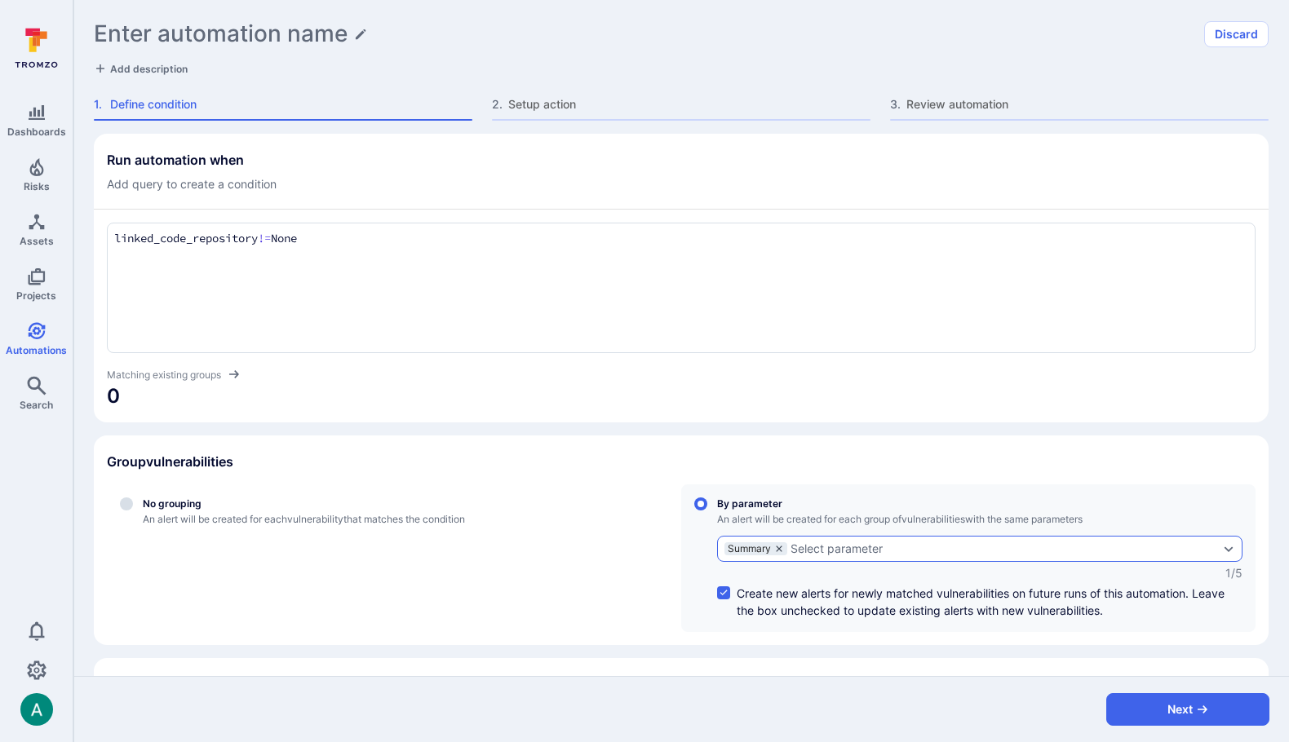
click at [781, 546] on icon "grouping parameters" at bounding box center [779, 549] width 6 height 6
click at [707, 511] on input "By parameter An alert will be created for each group of vulnerabilities with th…" at bounding box center [700, 504] width 13 height 13
click at [450, 237] on textarea "linked_code_repository != None" at bounding box center [681, 239] width 1134 height 18
click at [560, 241] on textarea "linked_code_repository != None and tool_name in ("wiz", "semgrep enterprise")" at bounding box center [681, 239] width 1134 height 18
type textarea "linked_code_repository != None and tool_name in ("wiz", "semgrepenterprise")"
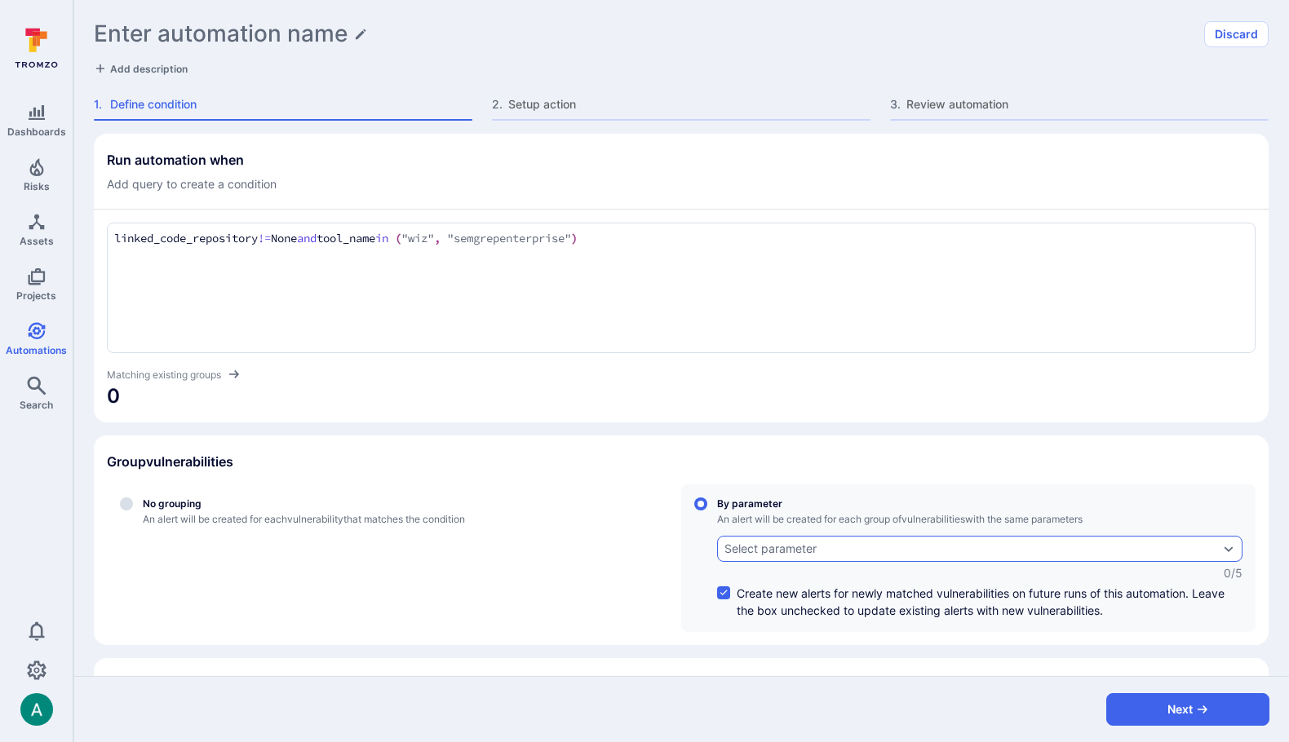
click at [732, 250] on div "linked_code_repository != None and tool_name in ("wiz", "semgrepenterprise") li…" at bounding box center [681, 288] width 1148 height 131
click at [698, 235] on textarea "linked_code_repository != None and tool_name in ("wiz", "semgrepenterprise")" at bounding box center [681, 239] width 1134 height 18
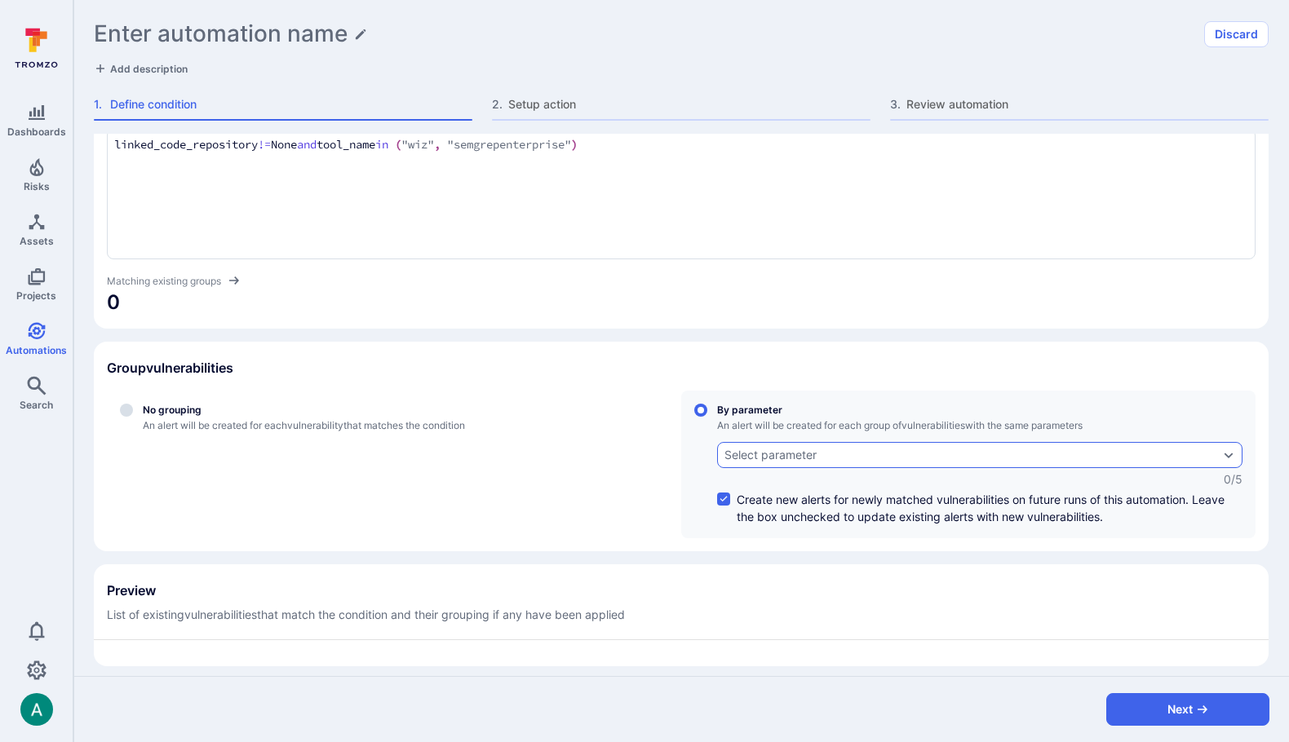
scroll to position [104, 0]
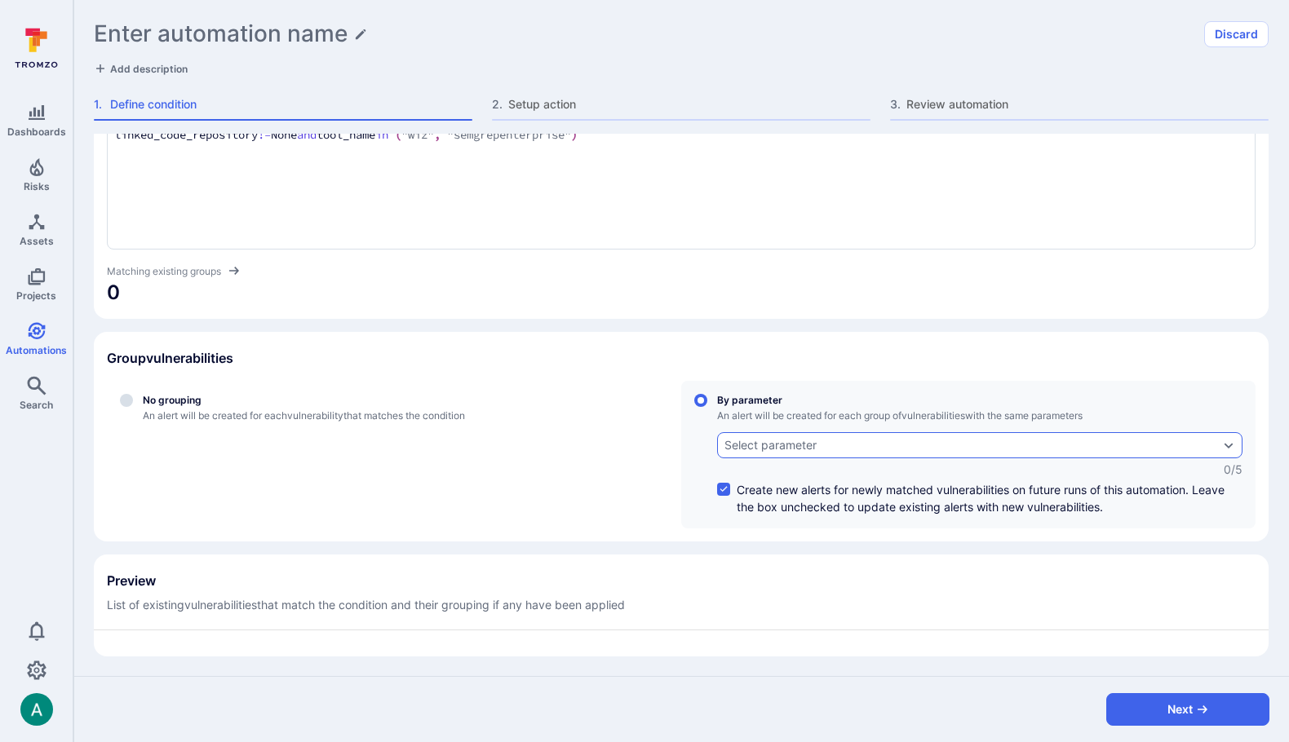
click at [774, 442] on div "Select parameter" at bounding box center [770, 445] width 92 height 13
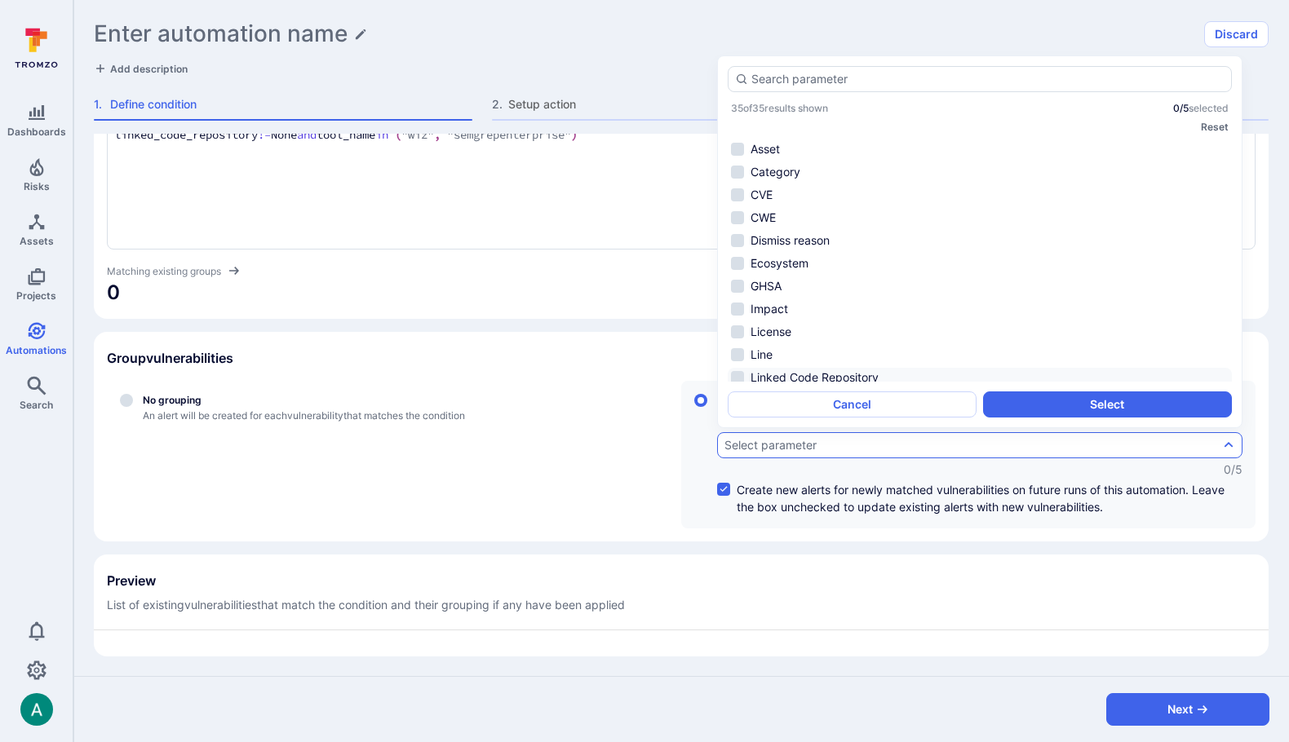
click at [812, 380] on li "Linked Code Repository" at bounding box center [980, 378] width 504 height 20
click at [812, 311] on li "Linked Code Repository" at bounding box center [980, 313] width 504 height 20
click at [791, 186] on li "Summary" at bounding box center [980, 190] width 504 height 20
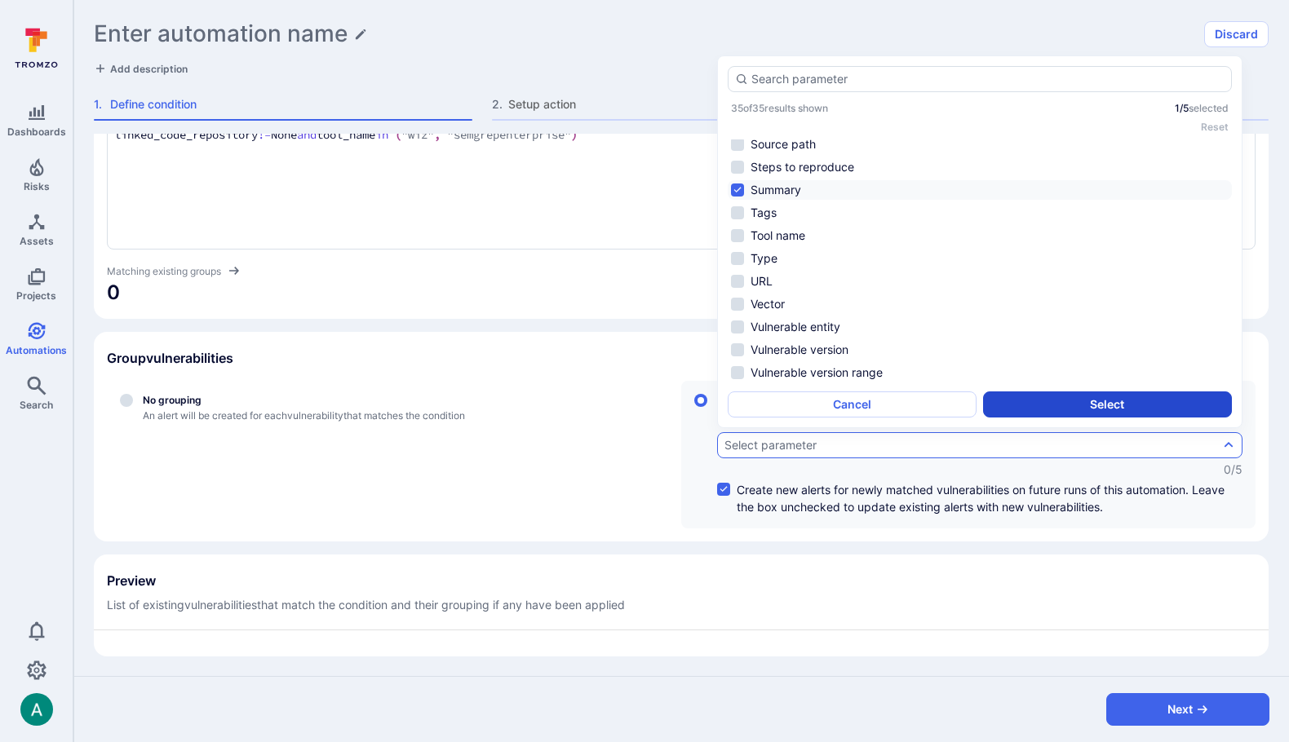
click at [1032, 404] on button "Select" at bounding box center [1107, 405] width 249 height 26
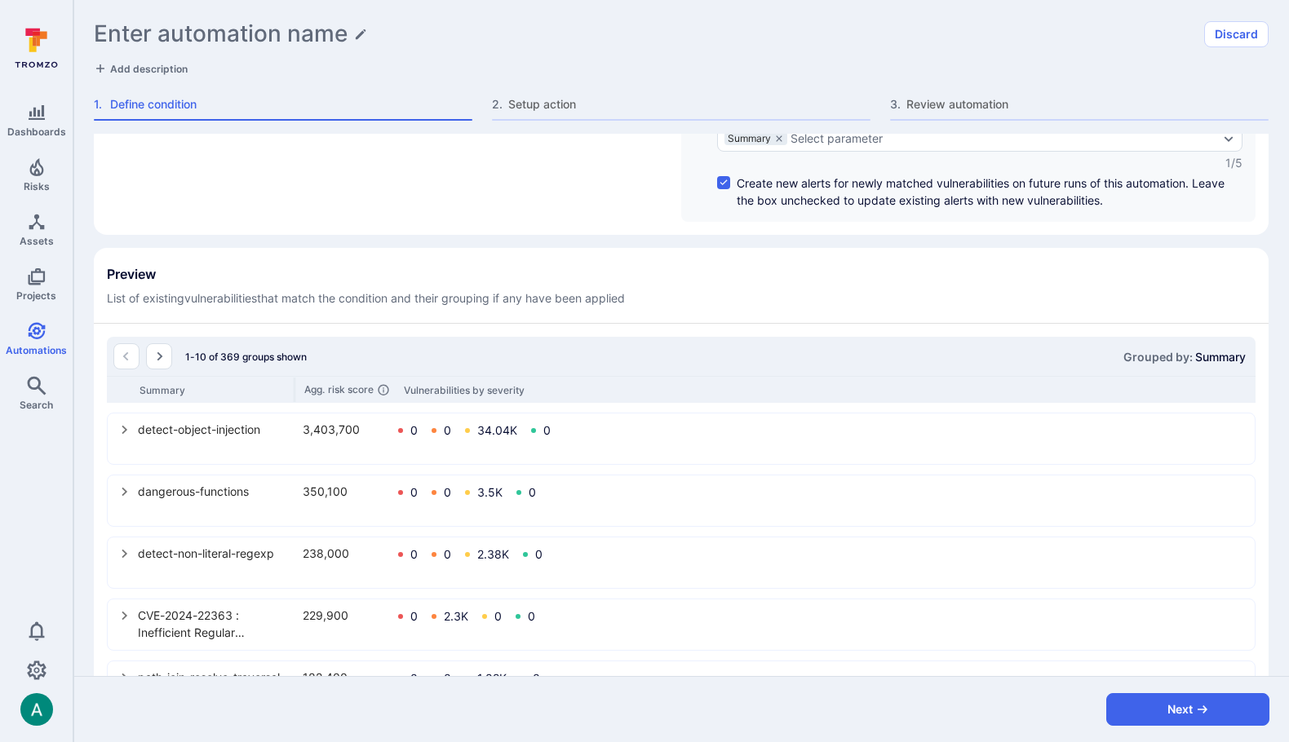
scroll to position [505, 0]
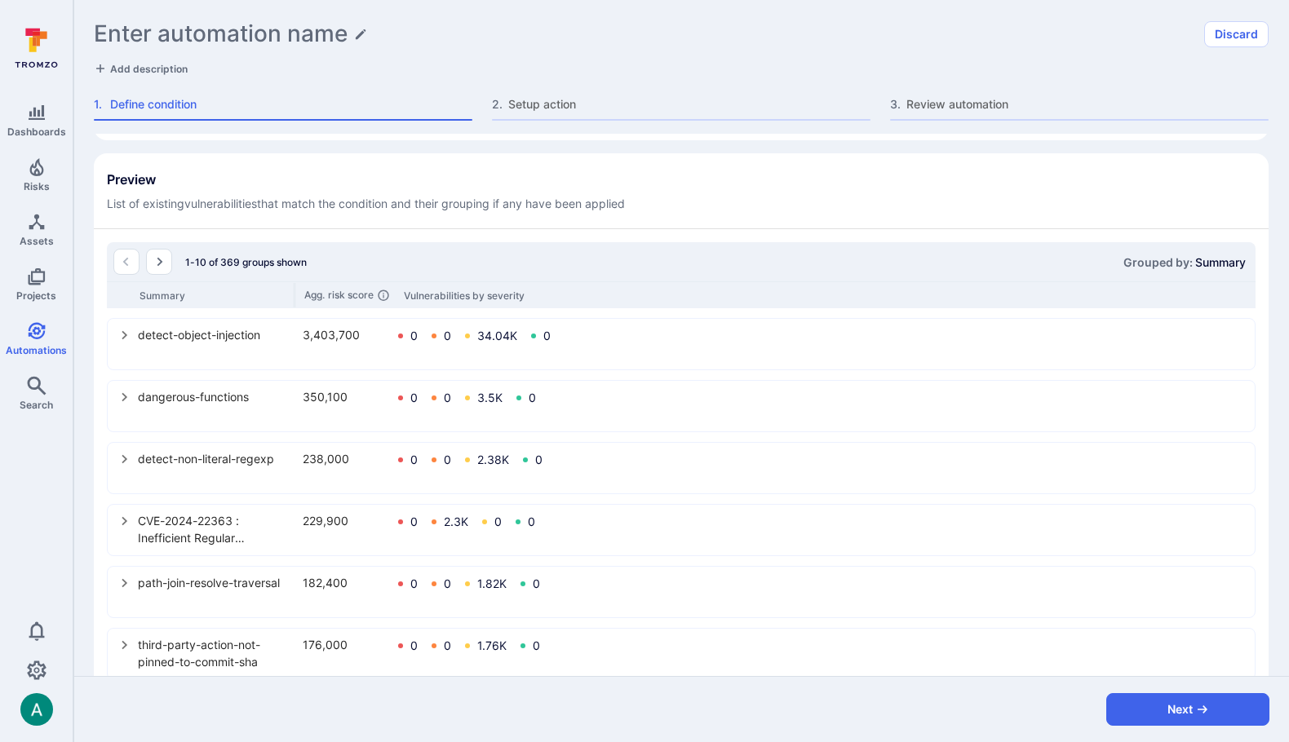
click at [125, 334] on icon "select group" at bounding box center [125, 335] width 6 height 9
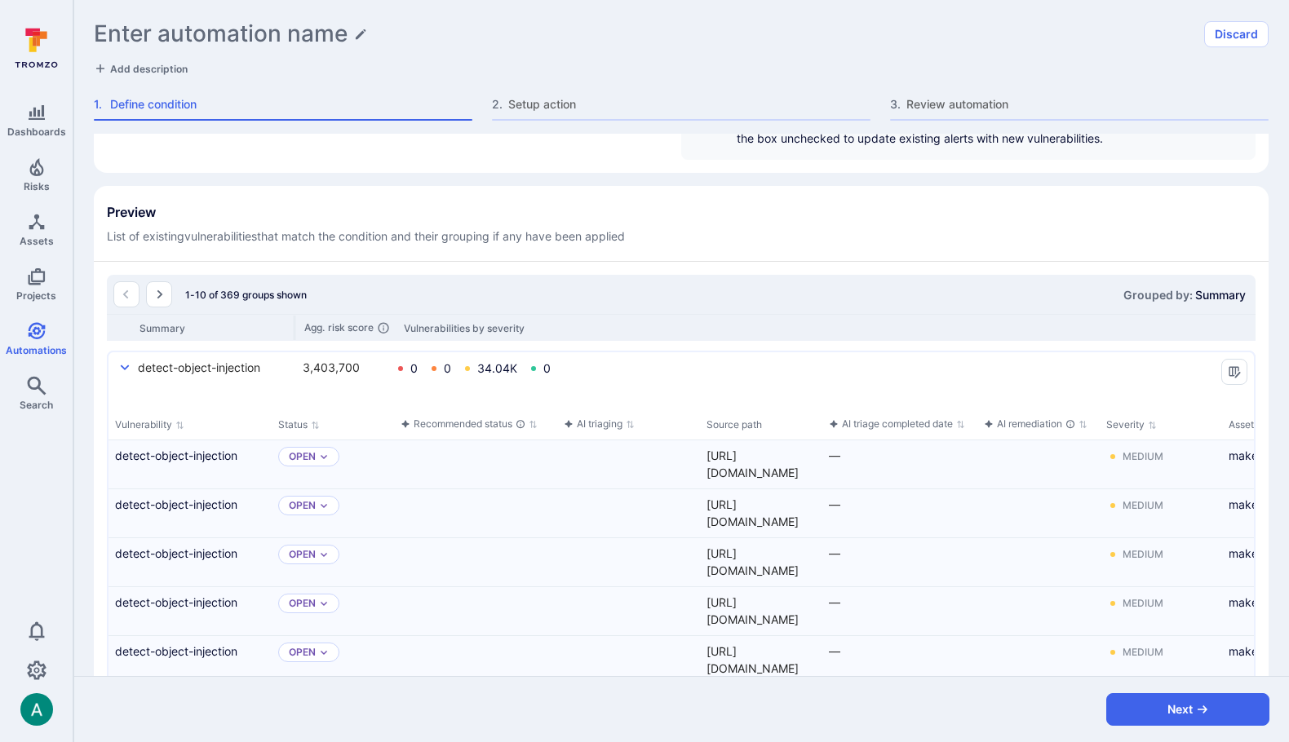
scroll to position [476, 0]
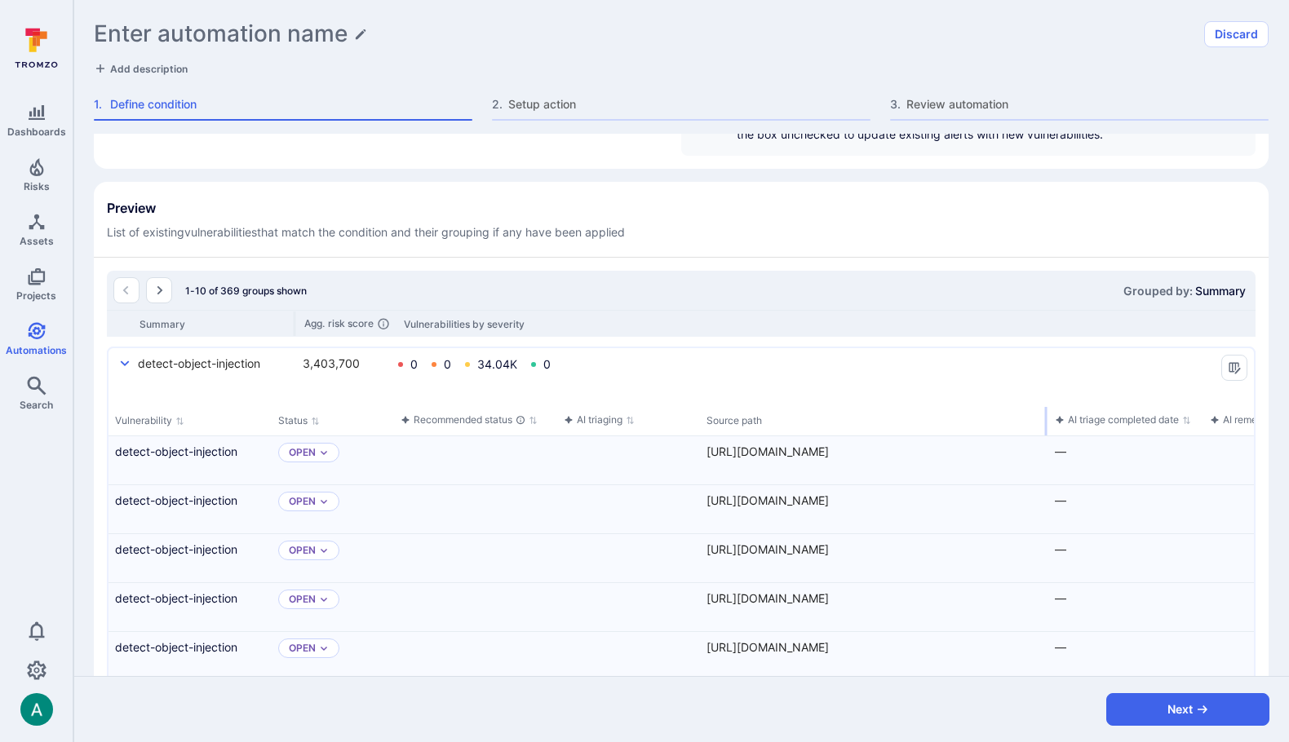
drag, startPoint x: 819, startPoint y: 421, endPoint x: 1045, endPoint y: 424, distance: 226.0
click at [1045, 424] on div "select group" at bounding box center [1046, 421] width 2 height 29
click at [908, 392] on div "detect-object-injection 3,403,700 0 0 34.04K 0" at bounding box center [680, 372] width 1145 height 49
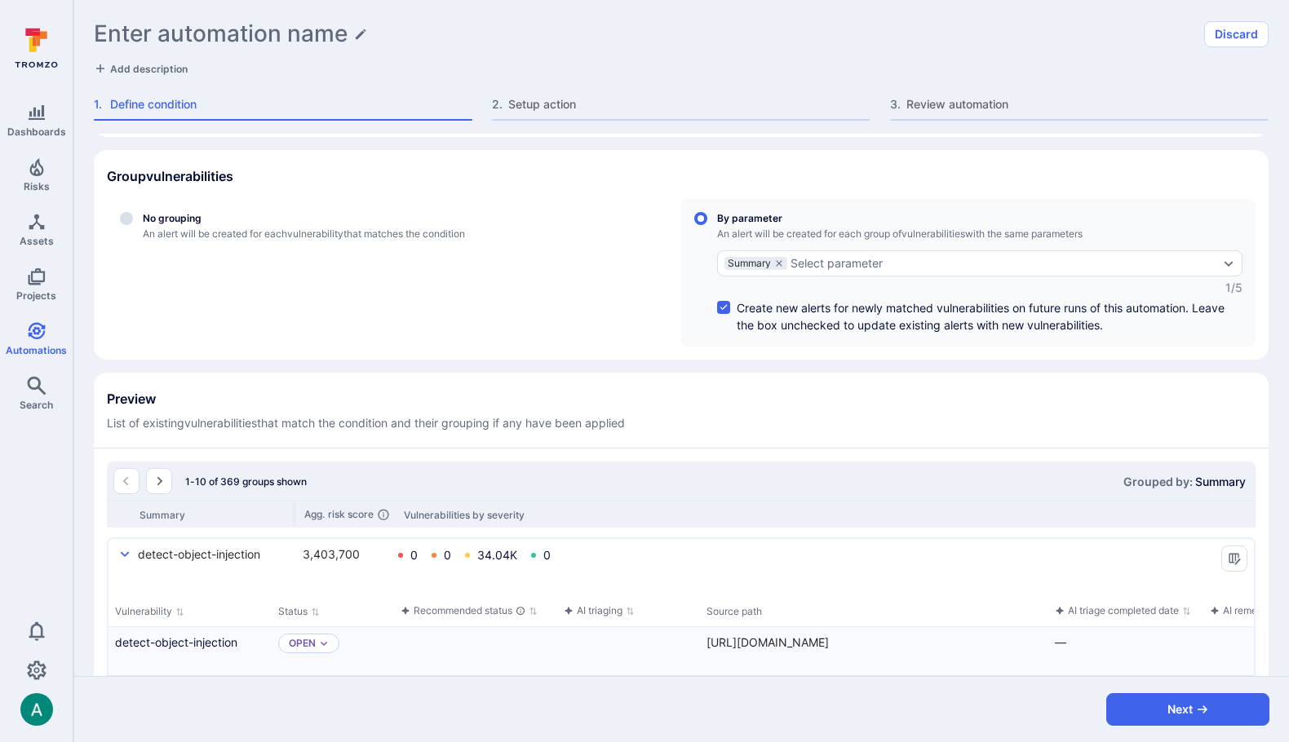
scroll to position [285, 0]
click at [652, 13] on div "Enter automation name Discard Add description 1 . Define condition 2 . Setup ac…" at bounding box center [680, 67] width 1215 height 134
click at [1234, 24] on button "Discard" at bounding box center [1236, 34] width 64 height 26
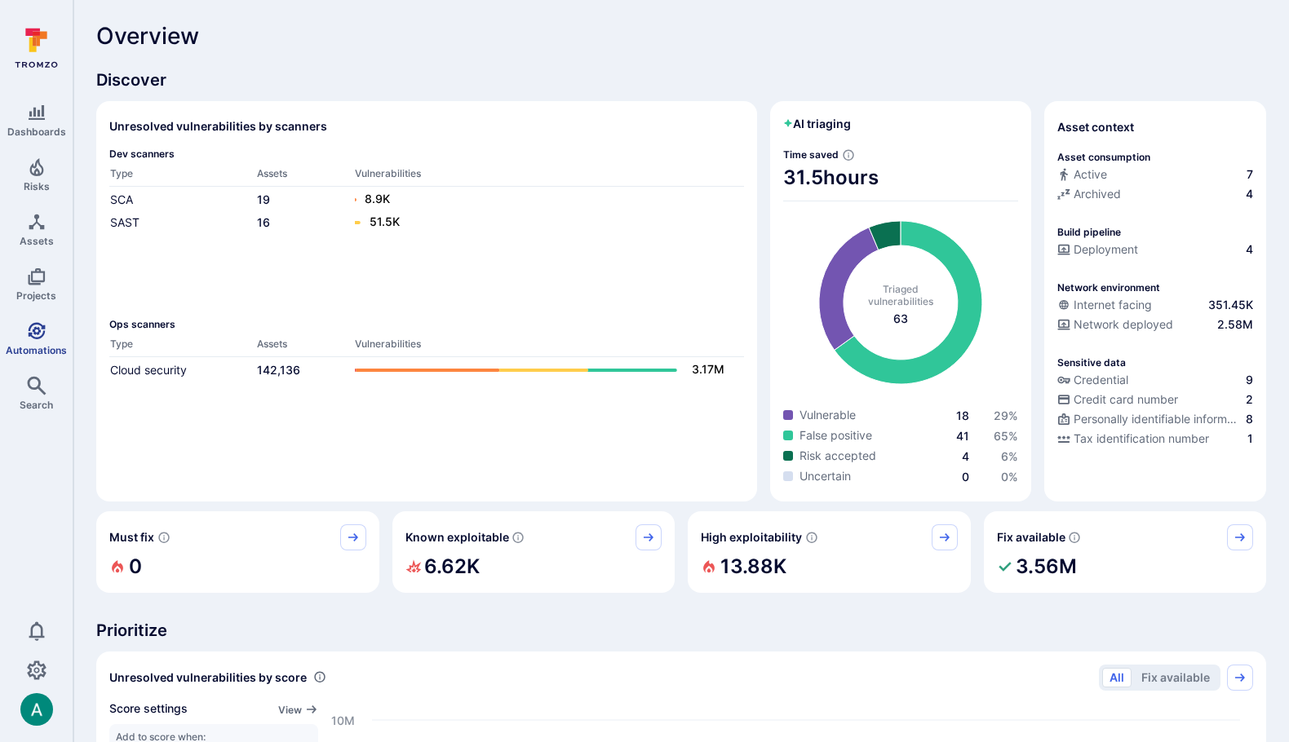
click at [49, 344] on span "Automations" at bounding box center [36, 350] width 61 height 12
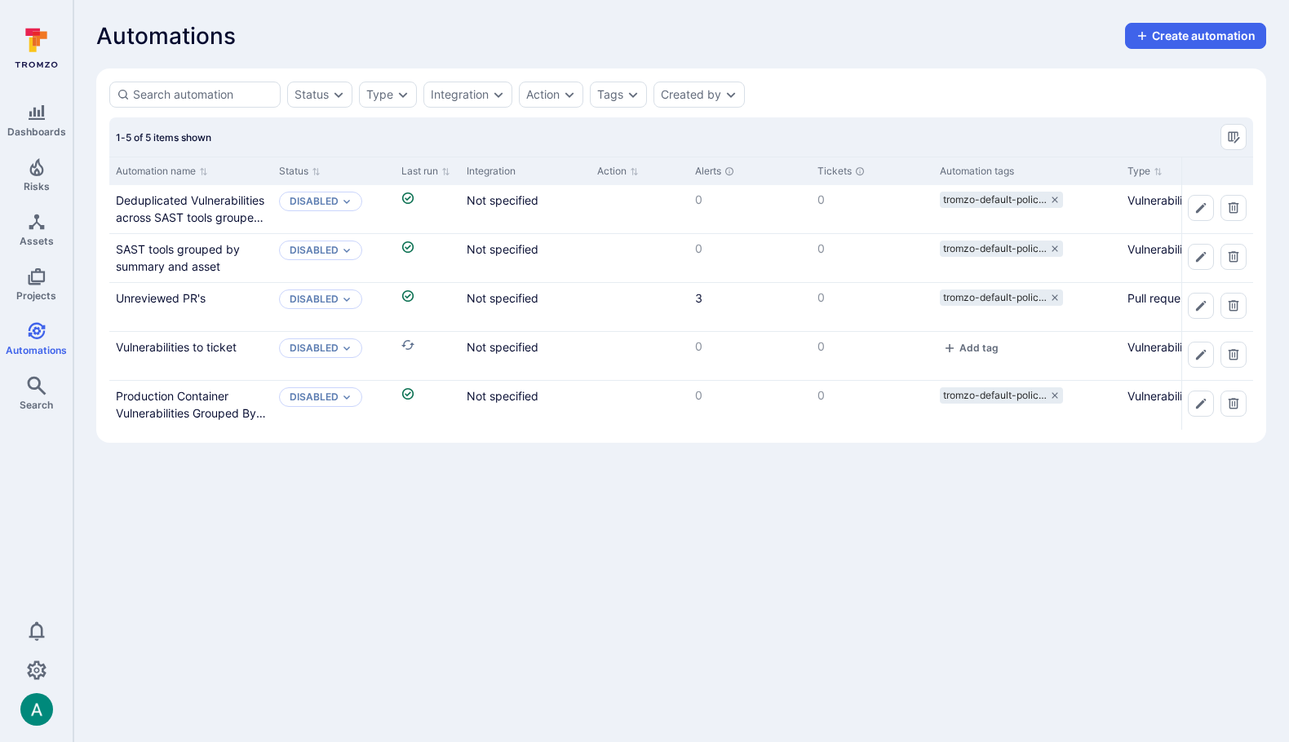
click at [1000, 46] on div "Automations Create automation" at bounding box center [681, 36] width 1170 height 26
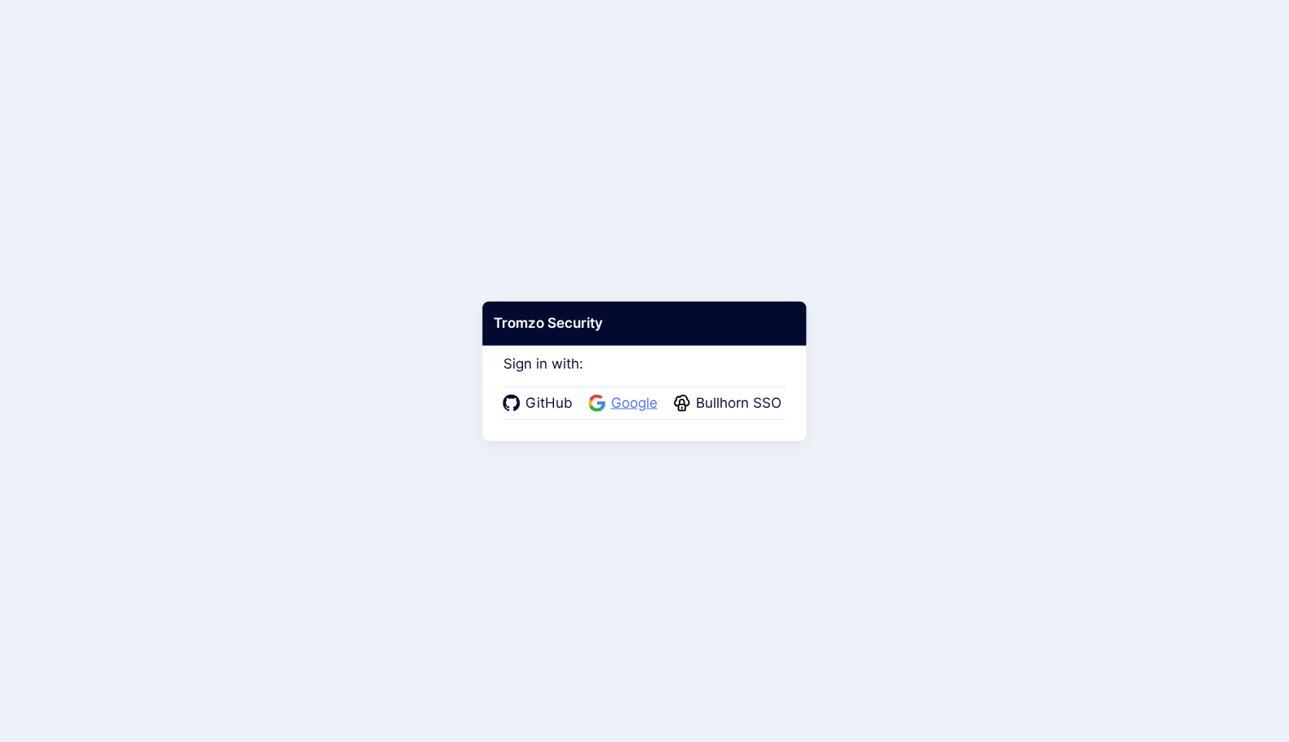
click at [631, 407] on span "Google" at bounding box center [634, 403] width 56 height 21
